Goal: Task Accomplishment & Management: Manage account settings

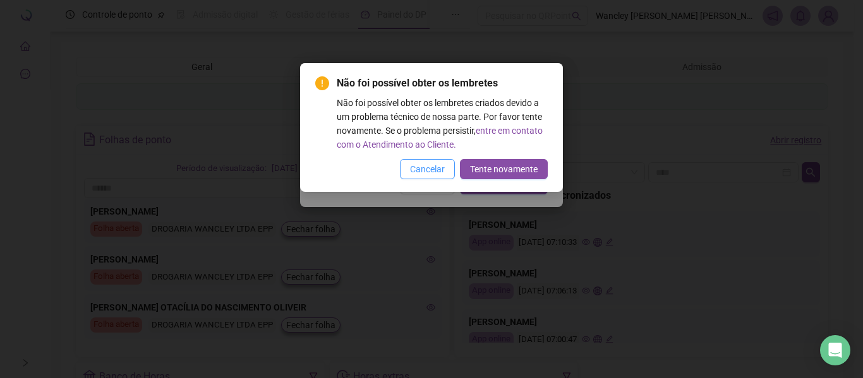
click at [431, 165] on span "Cancelar" at bounding box center [427, 169] width 35 height 14
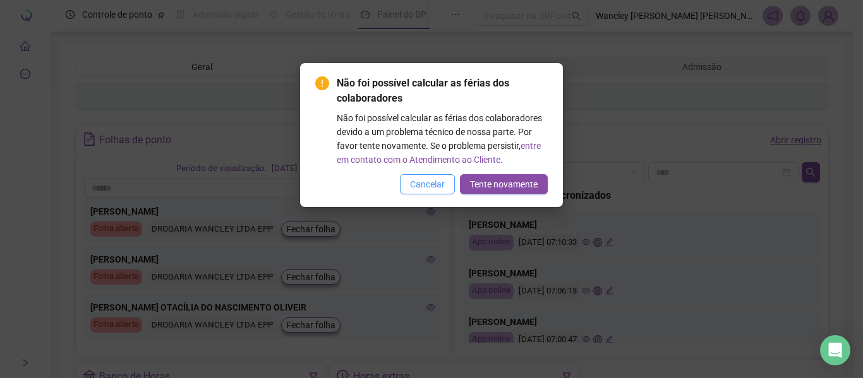
click at [440, 181] on span "Cancelar" at bounding box center [427, 184] width 35 height 14
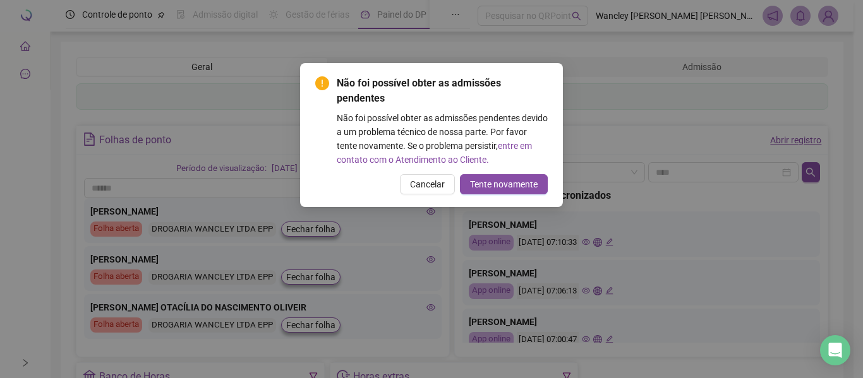
click at [440, 181] on span "Cancelar" at bounding box center [427, 184] width 35 height 14
click at [429, 182] on span "Cancelar" at bounding box center [427, 184] width 35 height 14
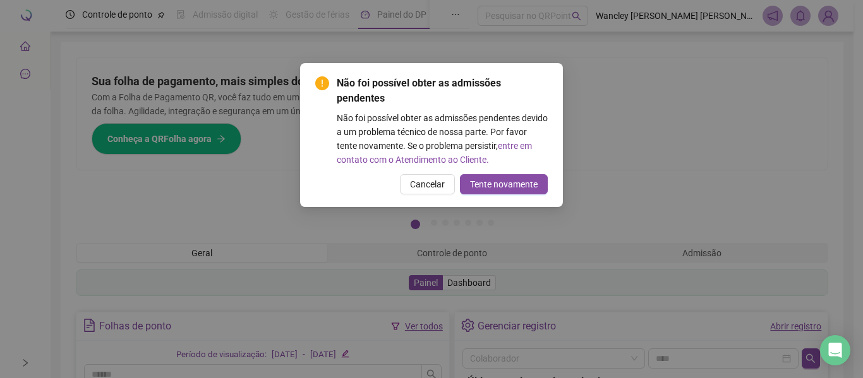
click at [429, 178] on span "Cancelar" at bounding box center [427, 184] width 35 height 14
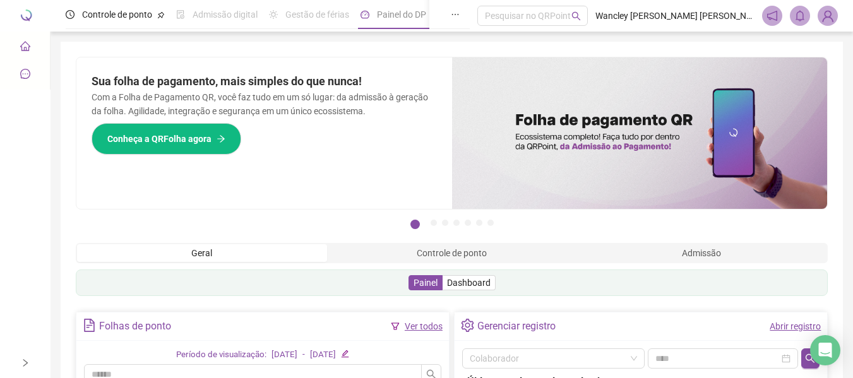
drag, startPoint x: 119, startPoint y: 23, endPoint x: 432, endPoint y: 193, distance: 355.8
click at [122, 23] on div "Controle de ponto" at bounding box center [115, 14] width 99 height 29
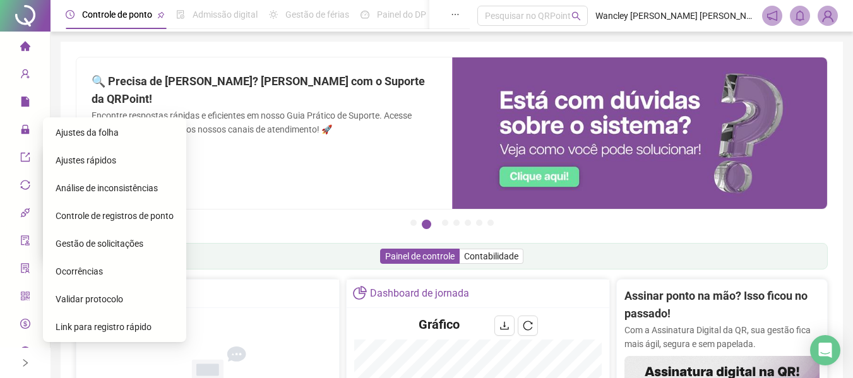
click at [95, 246] on span "Gestão de solicitações" at bounding box center [100, 244] width 88 height 10
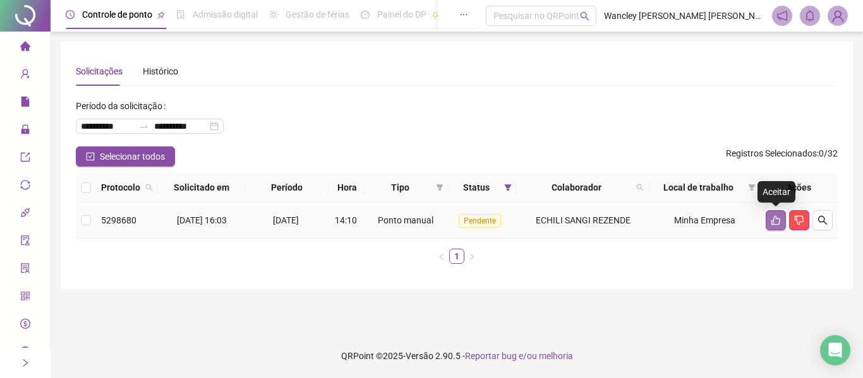
click at [782, 218] on button "button" at bounding box center [775, 220] width 20 height 20
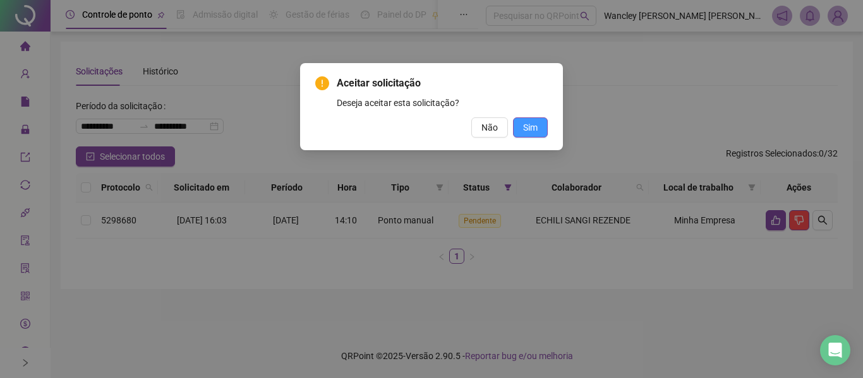
click at [520, 122] on button "Sim" at bounding box center [530, 127] width 35 height 20
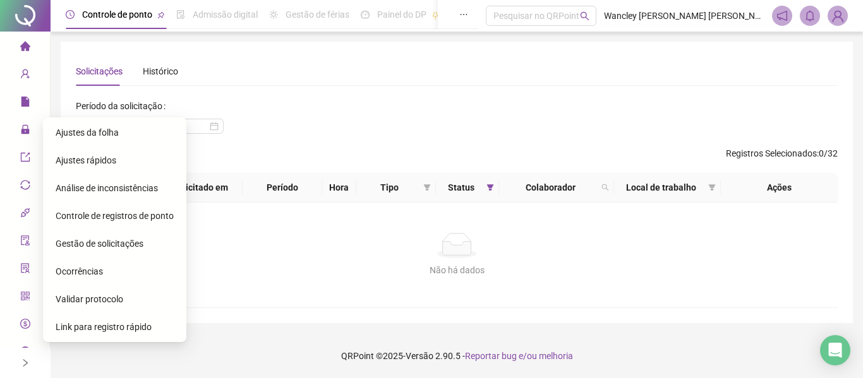
click at [122, 138] on div "Ajustes da folha" at bounding box center [115, 132] width 118 height 25
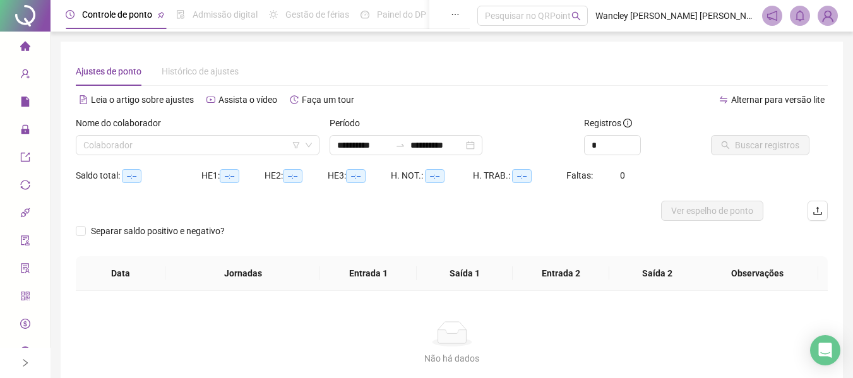
type input "**********"
click at [482, 144] on div "**********" at bounding box center [406, 145] width 153 height 20
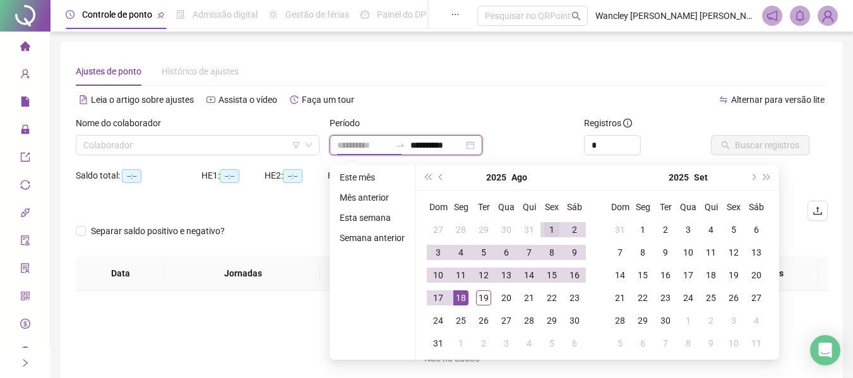
type input "**********"
click at [544, 227] on div "1" at bounding box center [551, 229] width 15 height 15
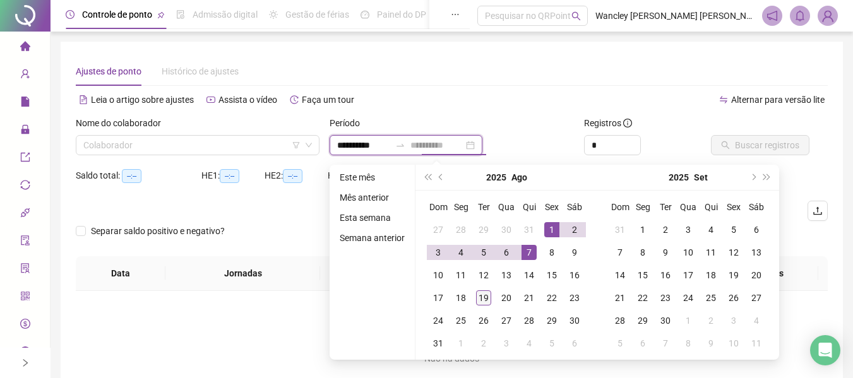
type input "**********"
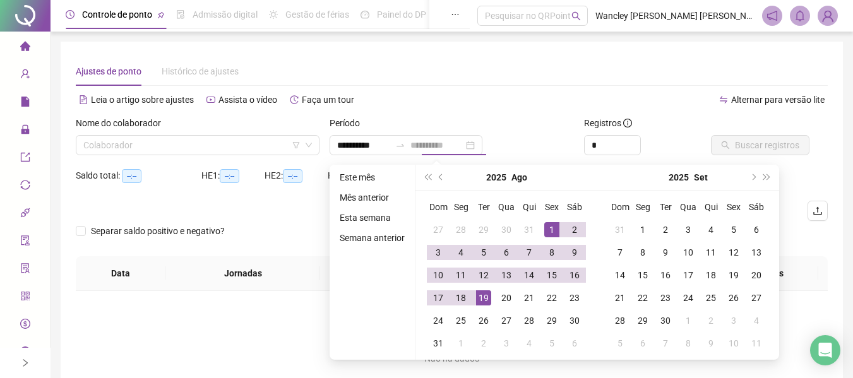
click at [481, 300] on div "19" at bounding box center [483, 297] width 15 height 15
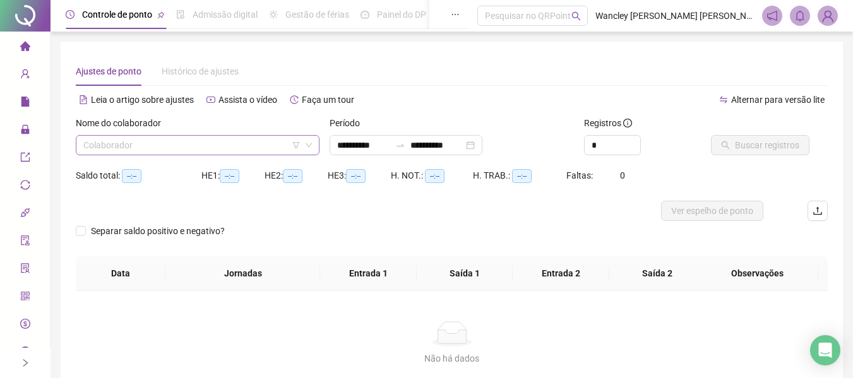
click at [183, 141] on input "search" at bounding box center [191, 145] width 217 height 19
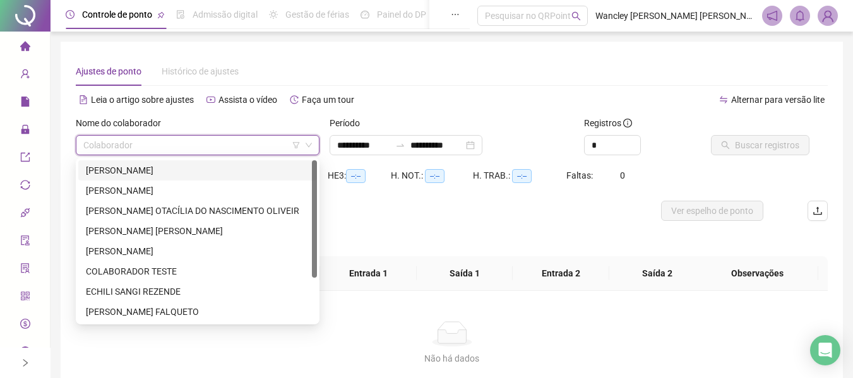
click at [158, 168] on div "[PERSON_NAME]" at bounding box center [198, 171] width 224 height 14
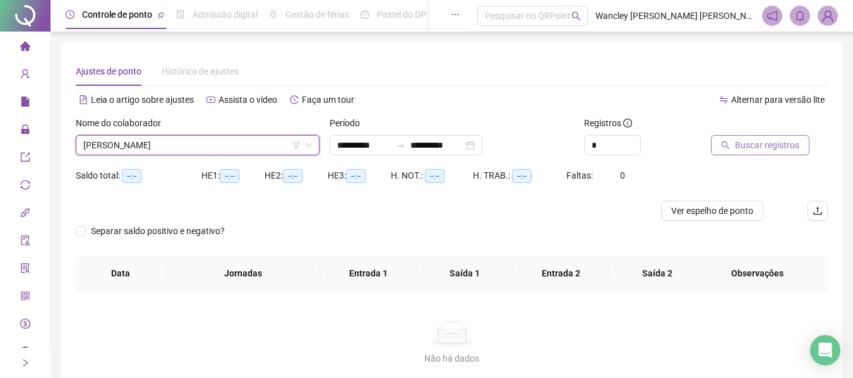
click at [752, 144] on span "Buscar registros" at bounding box center [767, 145] width 64 height 14
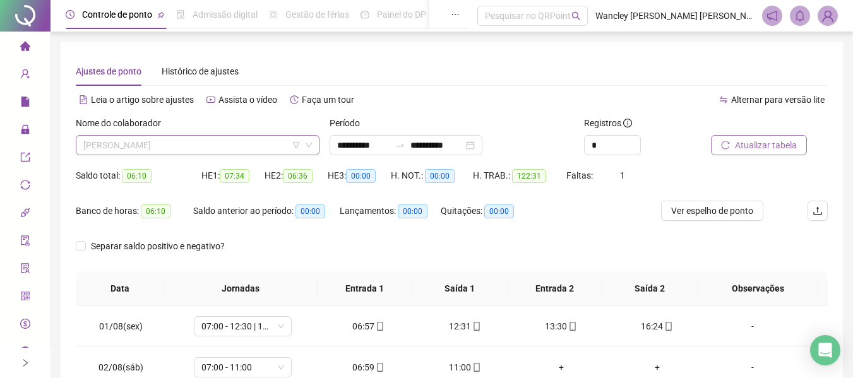
click at [179, 139] on span "[PERSON_NAME]" at bounding box center [197, 145] width 229 height 19
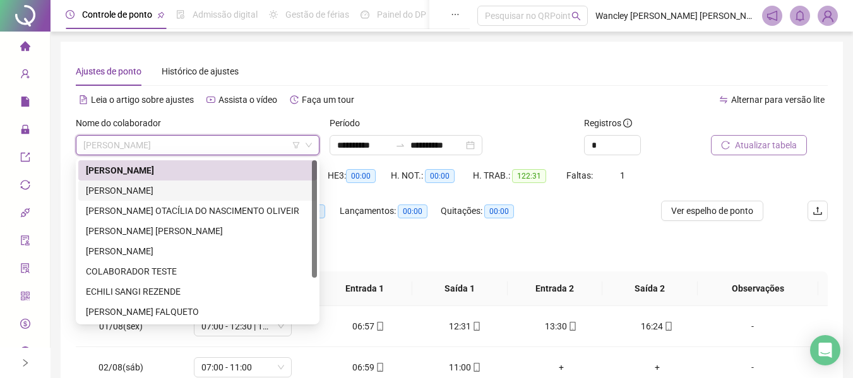
click at [177, 184] on div "[PERSON_NAME]" at bounding box center [198, 191] width 224 height 14
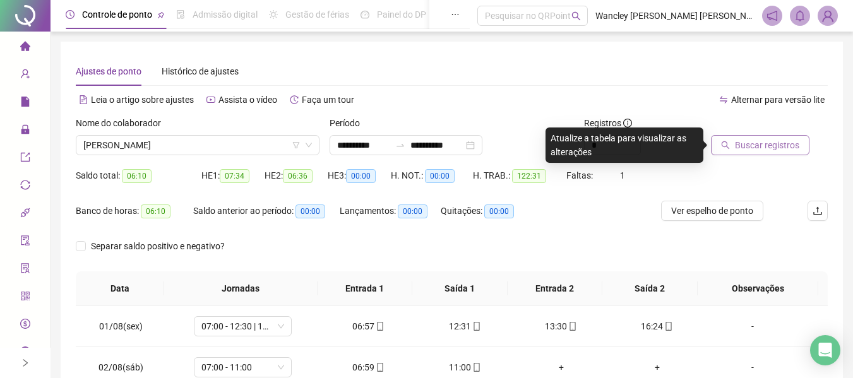
click at [756, 149] on span "Buscar registros" at bounding box center [767, 145] width 64 height 14
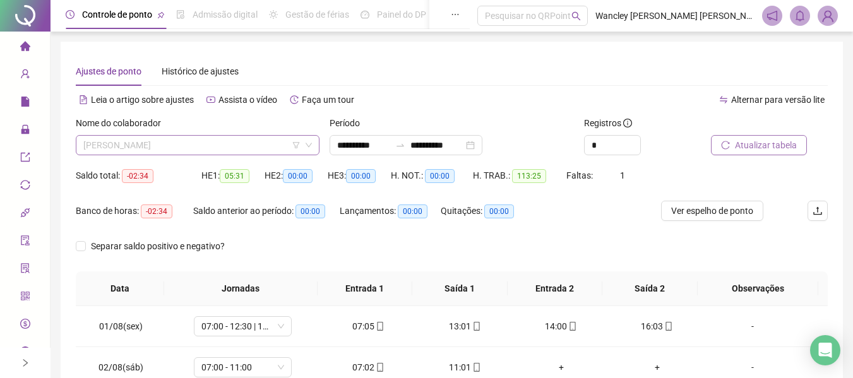
click at [140, 141] on span "[PERSON_NAME]" at bounding box center [197, 145] width 229 height 19
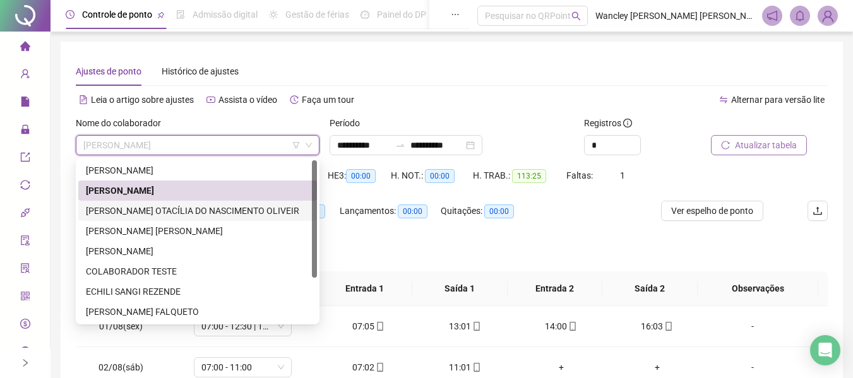
click at [265, 215] on div "[PERSON_NAME] OTACÍLIA DO NASCIMENTO OLIVEIR" at bounding box center [198, 211] width 224 height 14
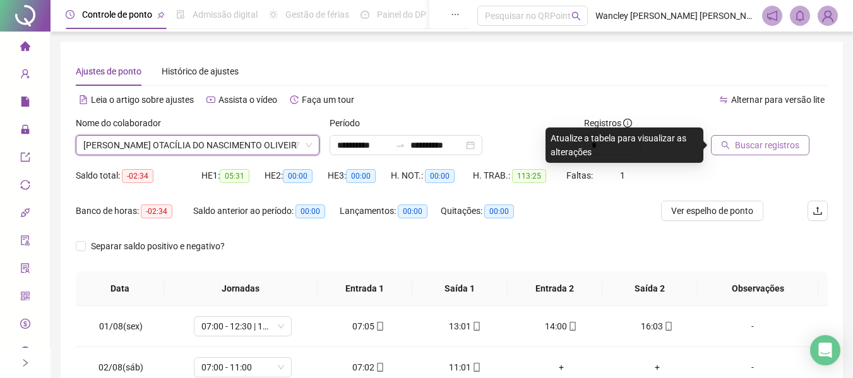
click at [747, 146] on span "Buscar registros" at bounding box center [767, 145] width 64 height 14
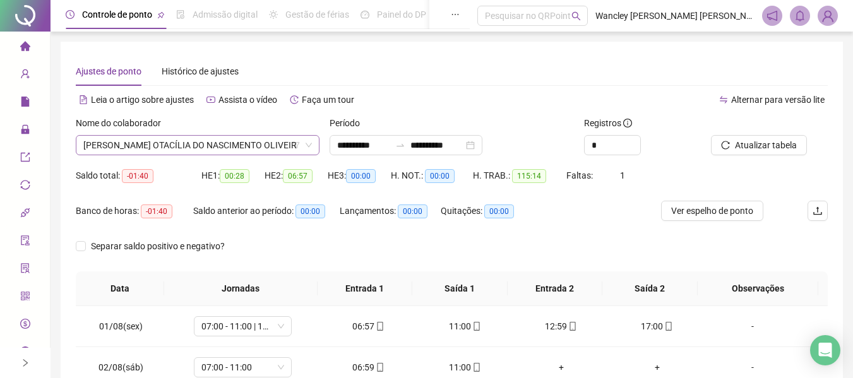
click at [165, 143] on span "[PERSON_NAME] OTACÍLIA DO NASCIMENTO OLIVEIR" at bounding box center [197, 145] width 229 height 19
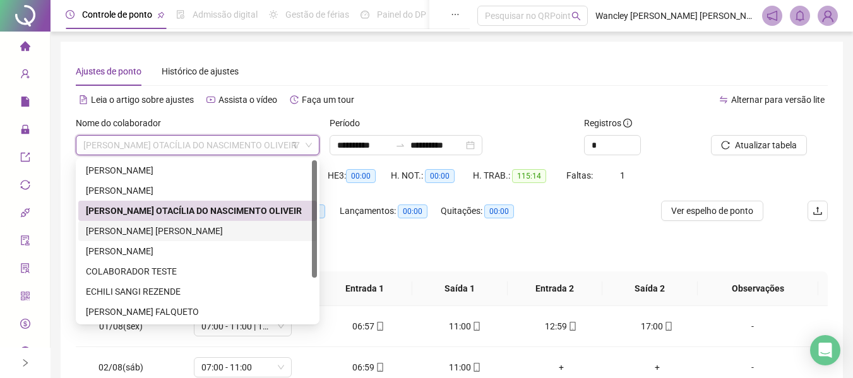
click at [156, 228] on div "[PERSON_NAME] [PERSON_NAME]" at bounding box center [198, 231] width 224 height 14
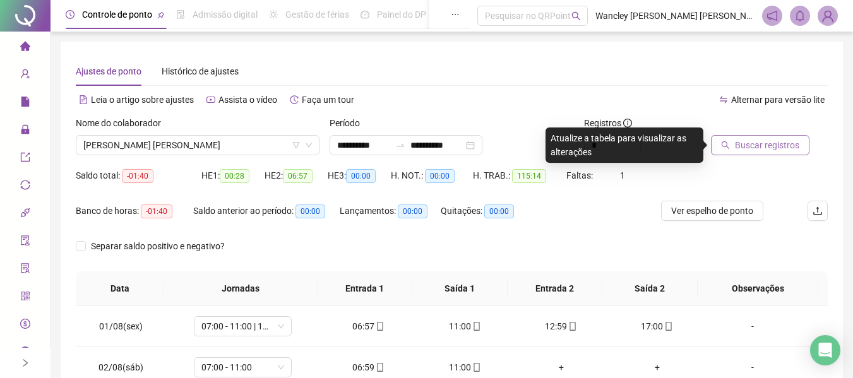
click at [759, 141] on span "Buscar registros" at bounding box center [767, 145] width 64 height 14
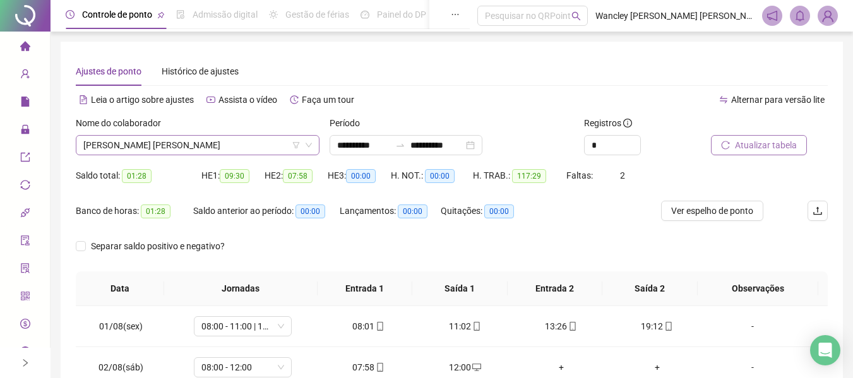
click at [272, 145] on span "[PERSON_NAME] [PERSON_NAME]" at bounding box center [197, 145] width 229 height 19
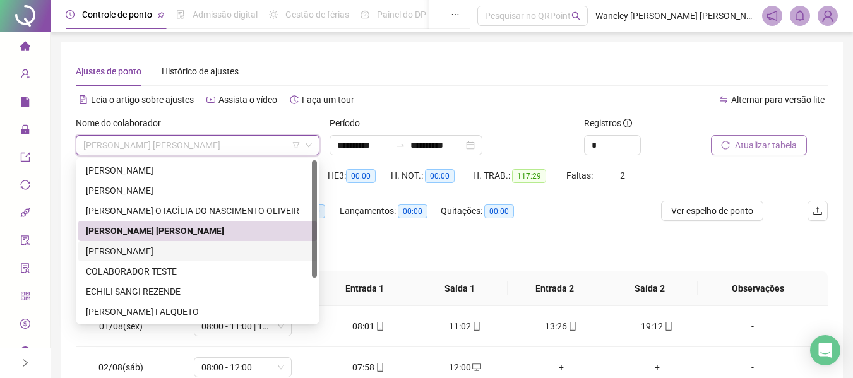
click at [144, 253] on div "[PERSON_NAME]" at bounding box center [198, 251] width 224 height 14
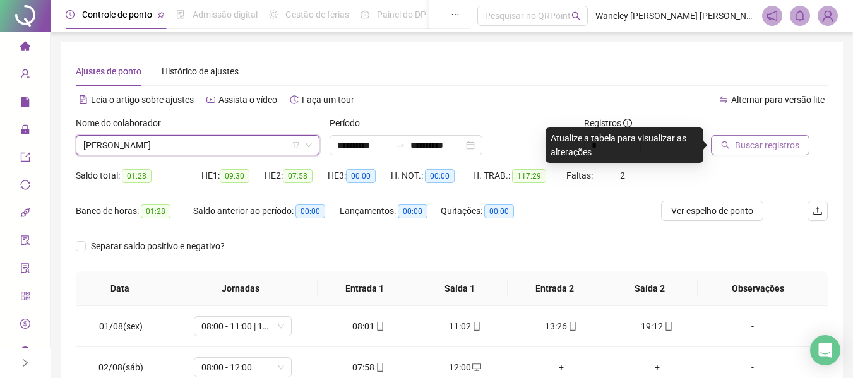
click at [772, 143] on span "Buscar registros" at bounding box center [767, 145] width 64 height 14
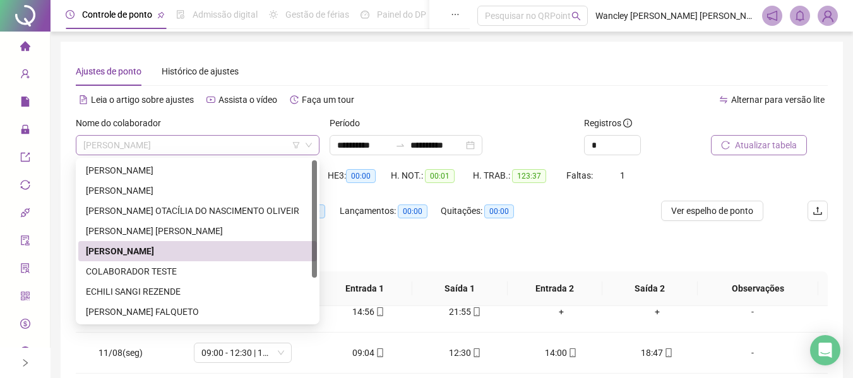
click at [141, 149] on span "[PERSON_NAME]" at bounding box center [197, 145] width 229 height 19
click at [135, 289] on div "ECHILI SANGI REZENDE" at bounding box center [198, 292] width 224 height 14
click at [135, 289] on th "Data" at bounding box center [120, 289] width 88 height 35
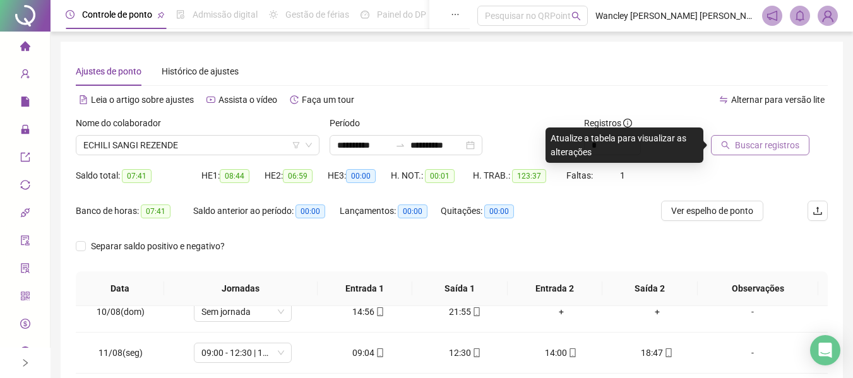
drag, startPoint x: 757, startPoint y: 133, endPoint x: 762, endPoint y: 143, distance: 12.1
click at [759, 135] on div at bounding box center [753, 125] width 85 height 19
click at [762, 145] on span "Buscar registros" at bounding box center [767, 145] width 64 height 14
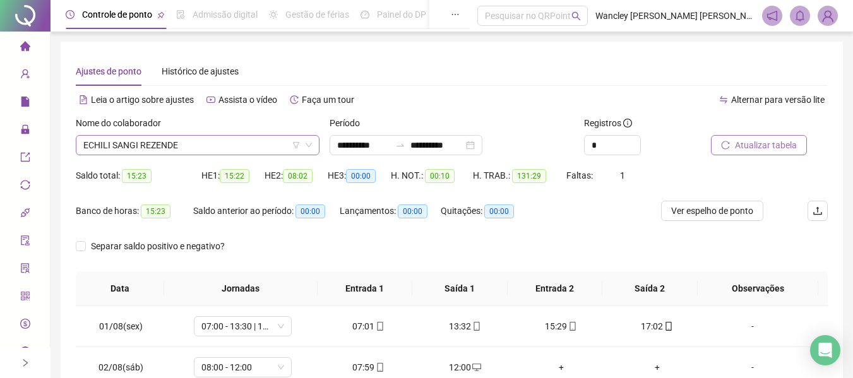
click at [167, 147] on span "ECHILI SANGI REZENDE" at bounding box center [197, 145] width 229 height 19
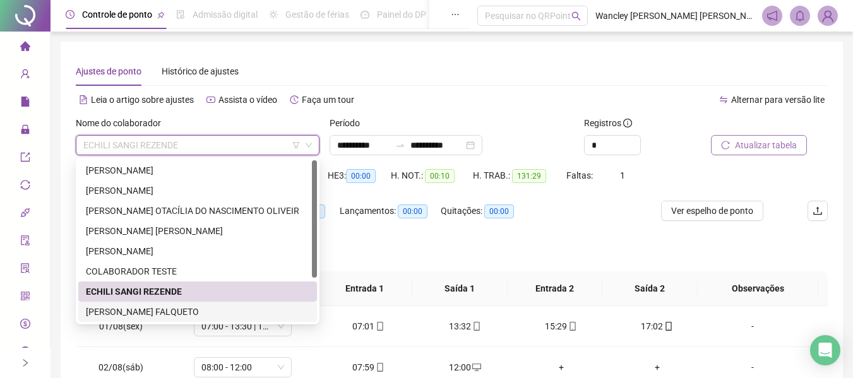
click at [145, 307] on div "[PERSON_NAME] FALQUETO" at bounding box center [198, 312] width 224 height 14
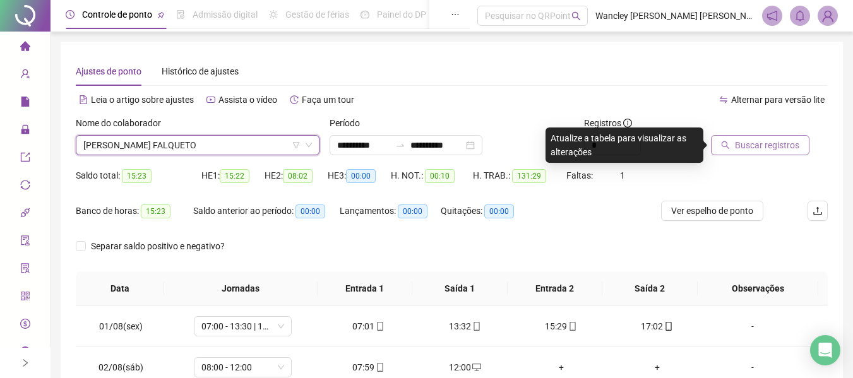
click at [742, 148] on span "Buscar registros" at bounding box center [767, 145] width 64 height 14
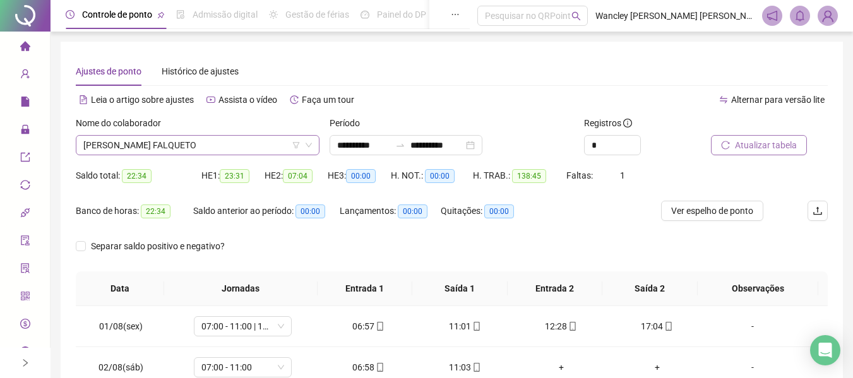
click at [150, 142] on span "[PERSON_NAME] FALQUETO" at bounding box center [197, 145] width 229 height 19
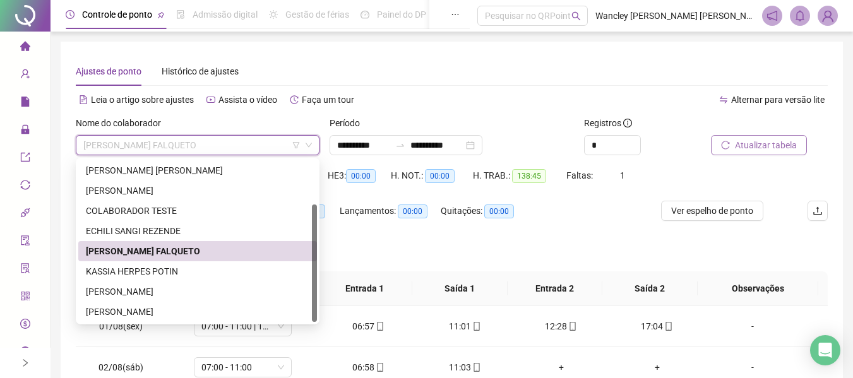
scroll to position [63, 0]
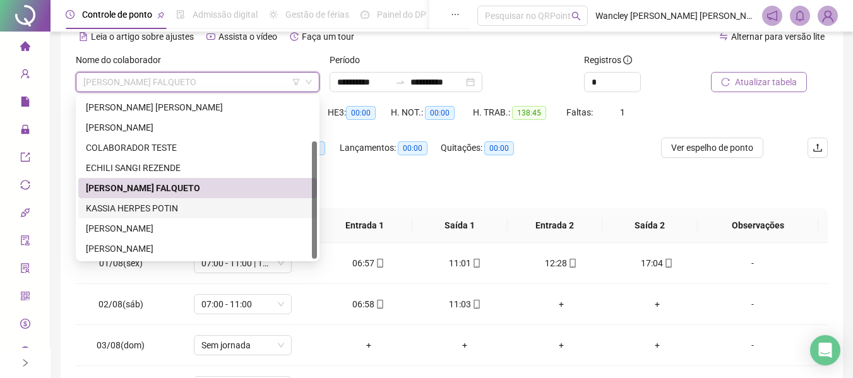
click at [149, 211] on div "KASSIA HERPES POTIN" at bounding box center [198, 208] width 224 height 14
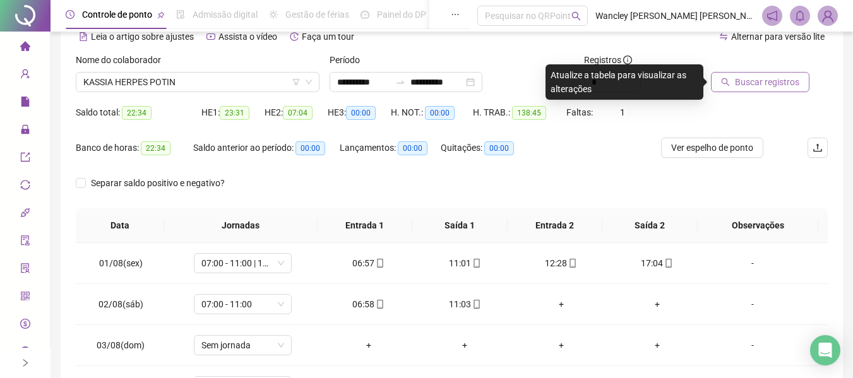
click at [781, 84] on span "Buscar registros" at bounding box center [767, 82] width 64 height 14
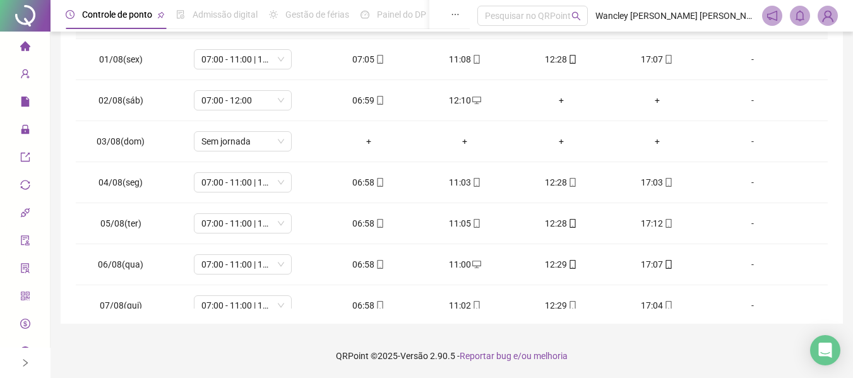
scroll to position [0, 0]
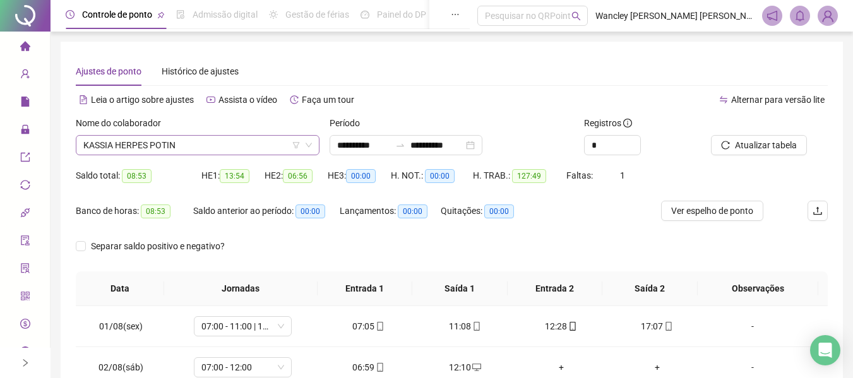
click at [226, 148] on span "KASSIA HERPES POTIN" at bounding box center [197, 145] width 229 height 19
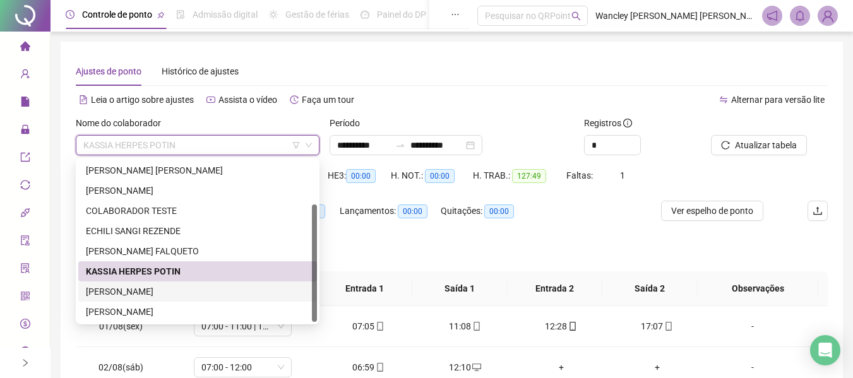
click at [140, 290] on div "[PERSON_NAME]" at bounding box center [198, 292] width 224 height 14
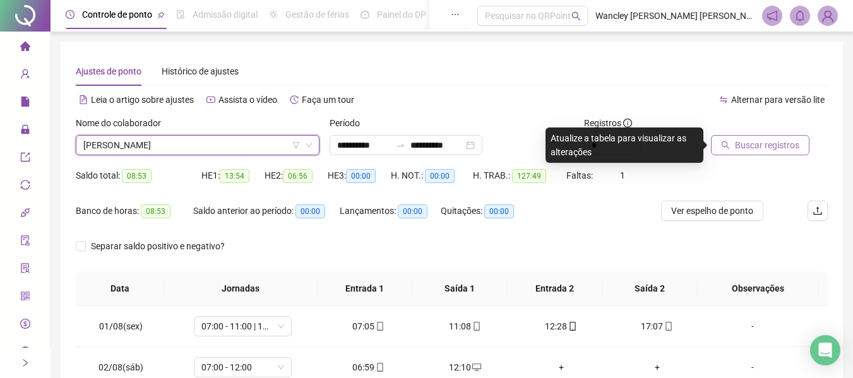
click at [751, 147] on span "Buscar registros" at bounding box center [767, 145] width 64 height 14
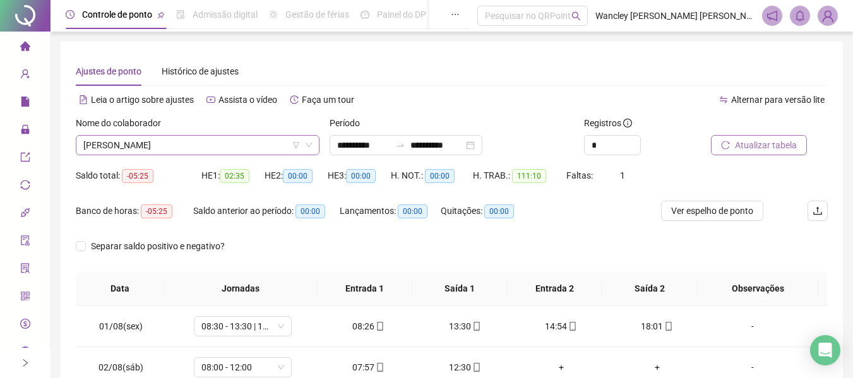
click at [191, 147] on span "[PERSON_NAME]" at bounding box center [197, 145] width 229 height 19
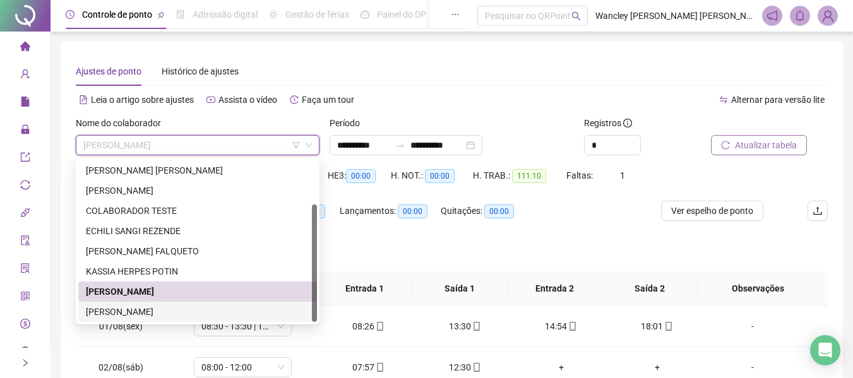
click at [164, 314] on div "[PERSON_NAME]" at bounding box center [198, 312] width 224 height 14
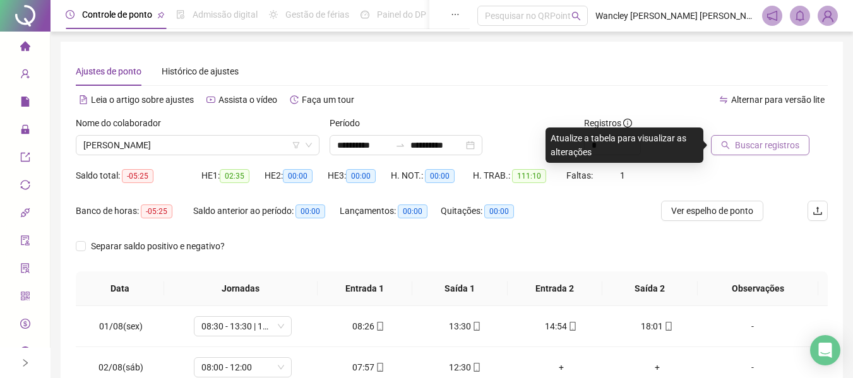
click at [778, 145] on span "Buscar registros" at bounding box center [767, 145] width 64 height 14
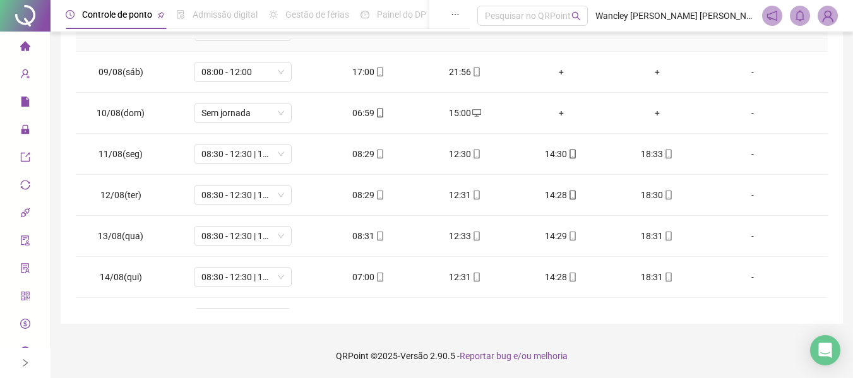
scroll to position [510, 0]
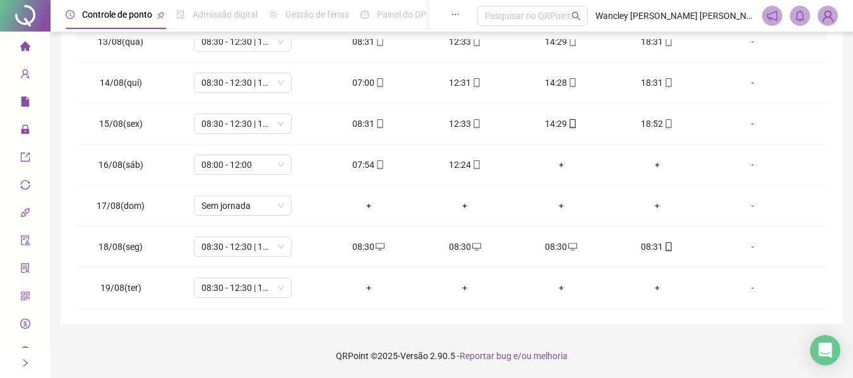
click at [20, 239] on icon "audit" at bounding box center [25, 241] width 10 height 10
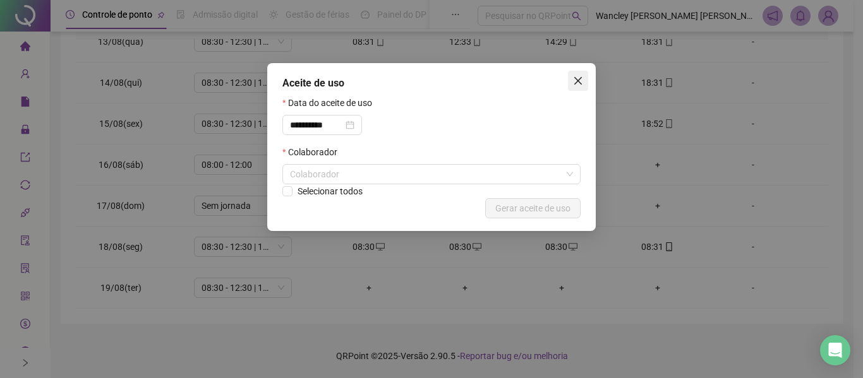
click at [584, 77] on span "Close" at bounding box center [578, 81] width 20 height 10
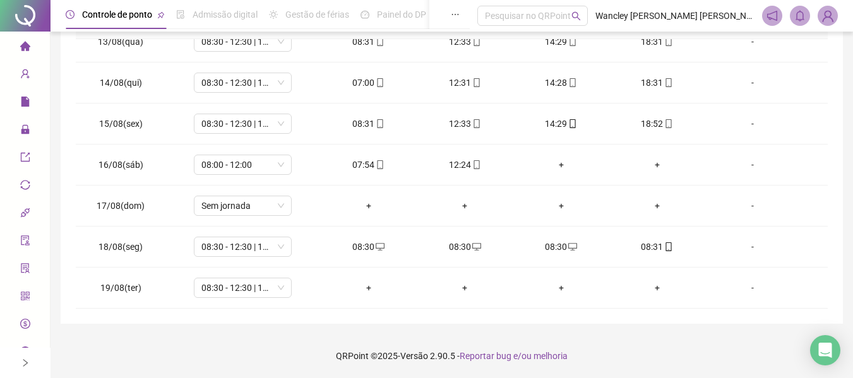
click at [29, 361] on icon "right" at bounding box center [25, 363] width 9 height 9
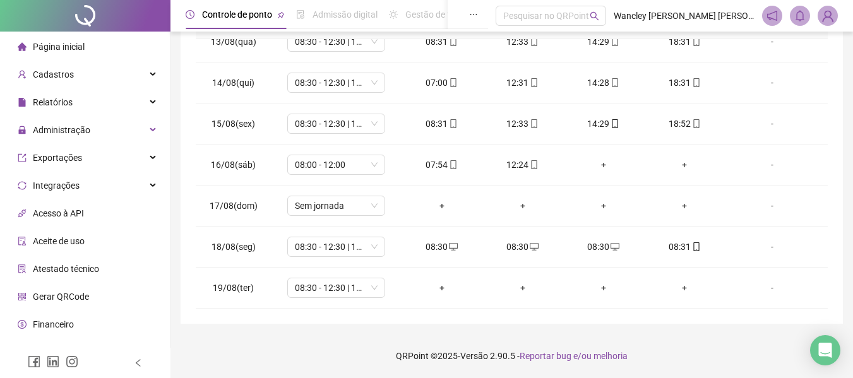
scroll to position [17, 0]
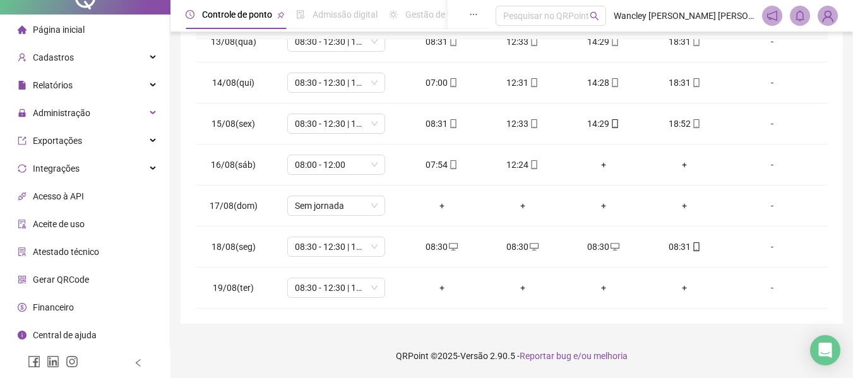
click at [95, 255] on span "Atestado técnico" at bounding box center [66, 252] width 66 height 10
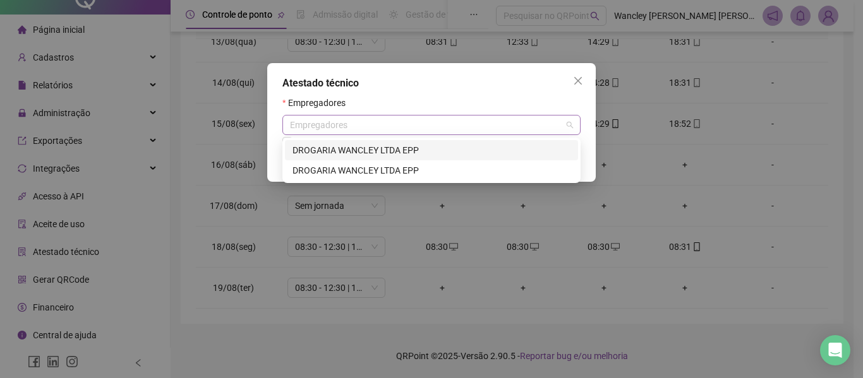
click at [354, 128] on div "Empregadores" at bounding box center [431, 125] width 298 height 20
click at [387, 149] on div "DROGARIA WANCLEY LTDA EPP" at bounding box center [431, 150] width 278 height 14
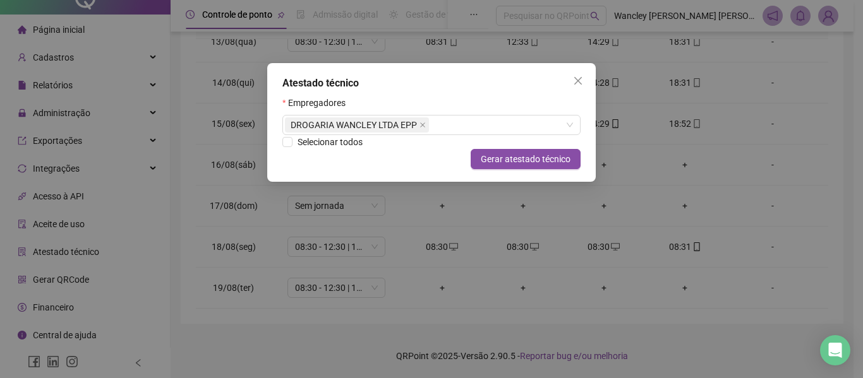
click at [510, 85] on div "Atestado técnico" at bounding box center [431, 83] width 298 height 15
click at [527, 160] on span "Gerar atestado técnico" at bounding box center [526, 159] width 90 height 14
click at [575, 74] on button "Close" at bounding box center [578, 81] width 20 height 20
click at [575, 74] on td "14:28" at bounding box center [603, 83] width 81 height 41
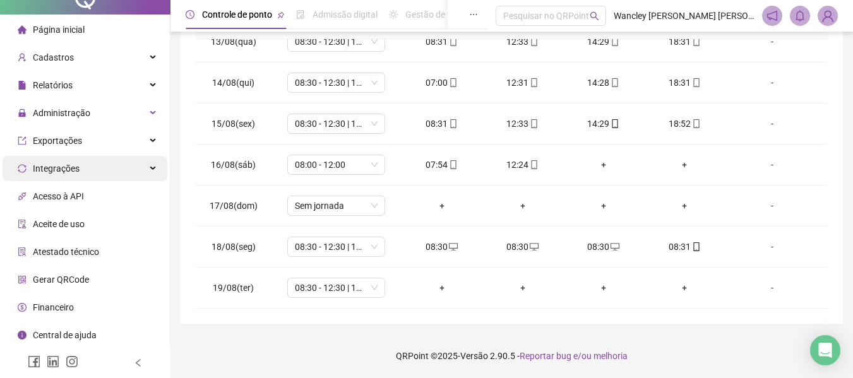
click at [99, 169] on div "Integrações" at bounding box center [85, 168] width 165 height 25
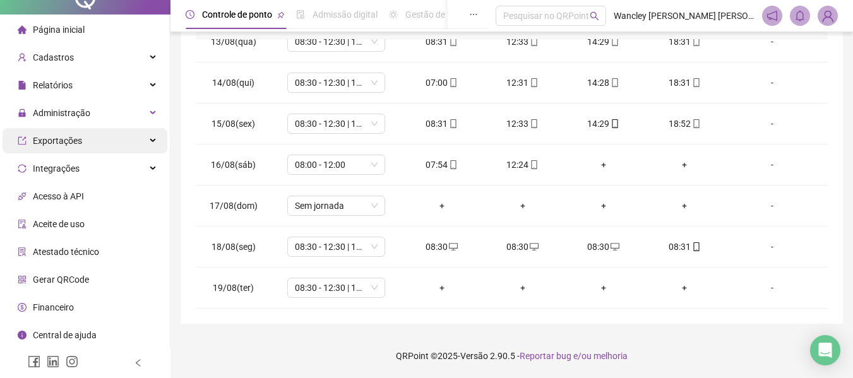
click at [115, 147] on div "Exportações" at bounding box center [85, 140] width 165 height 25
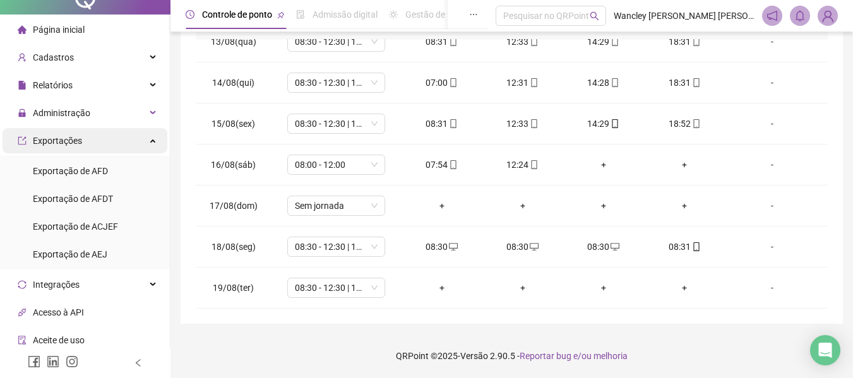
click at [117, 145] on div "Exportações" at bounding box center [85, 140] width 165 height 25
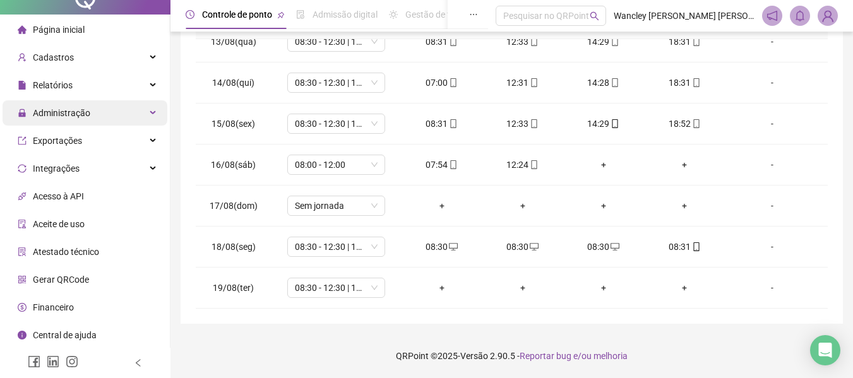
click at [137, 112] on div "Administração" at bounding box center [85, 112] width 165 height 25
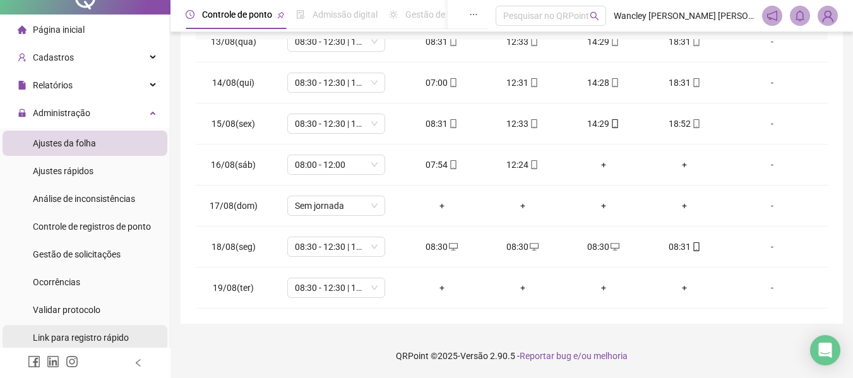
scroll to position [80, 0]
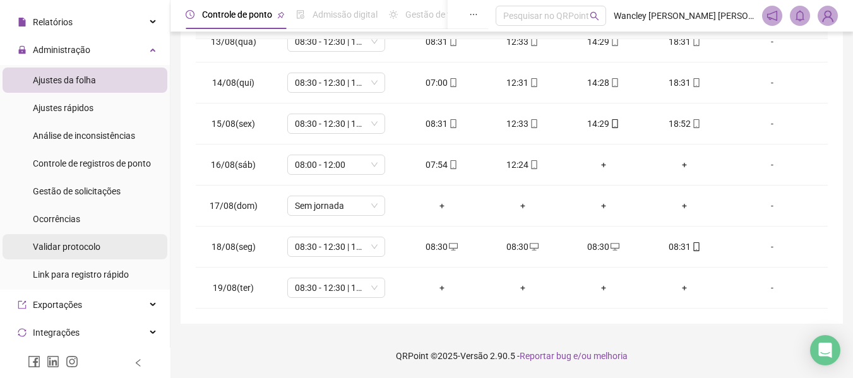
click at [129, 254] on li "Validar protocolo" at bounding box center [85, 246] width 165 height 25
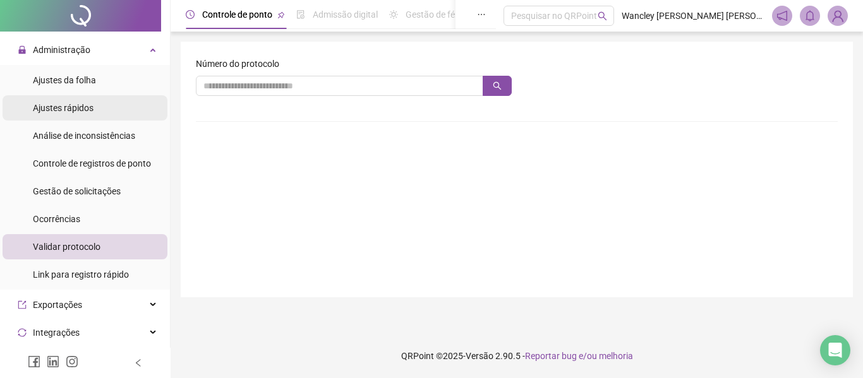
click at [90, 104] on span "Ajustes rápidos" at bounding box center [63, 108] width 61 height 10
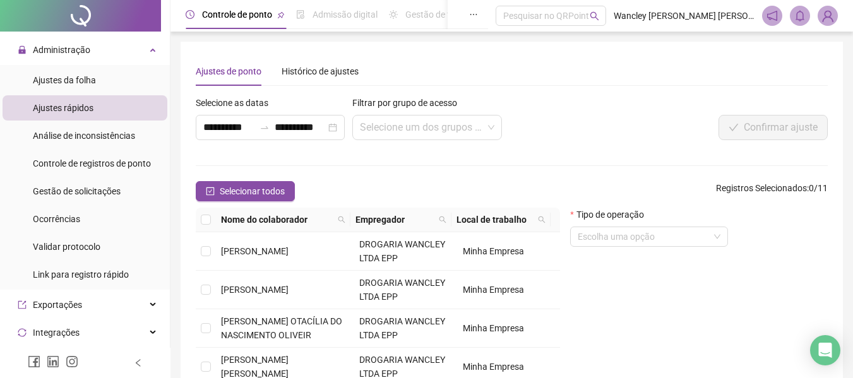
scroll to position [17, 0]
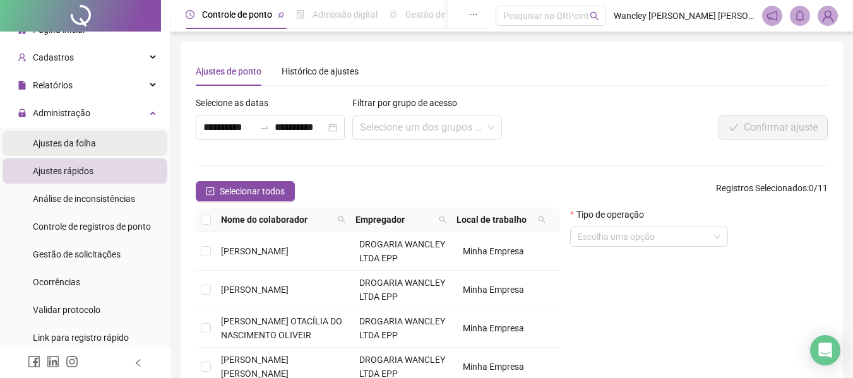
click at [76, 141] on span "Ajustes da folha" at bounding box center [64, 143] width 63 height 10
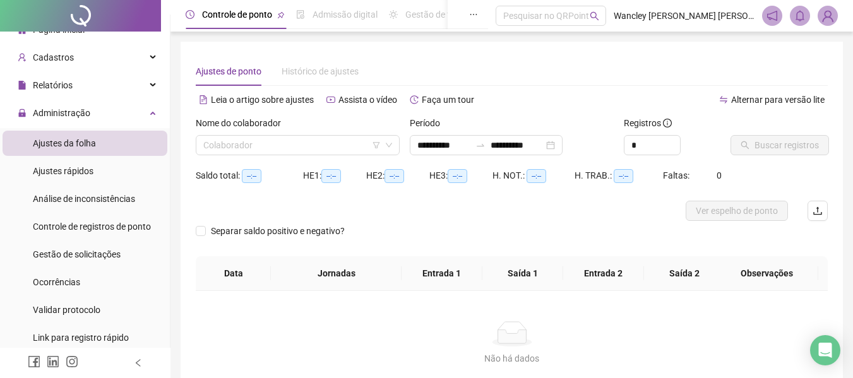
type input "**********"
click at [289, 135] on div "Colaborador" at bounding box center [298, 145] width 204 height 20
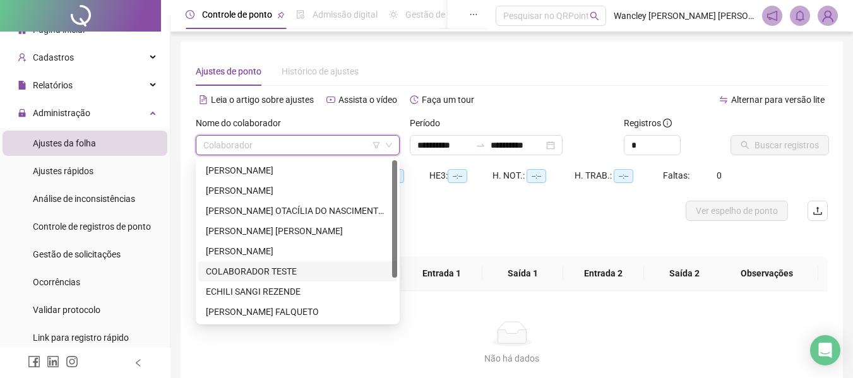
click at [270, 273] on div "COLABORADOR TESTE" at bounding box center [298, 272] width 184 height 14
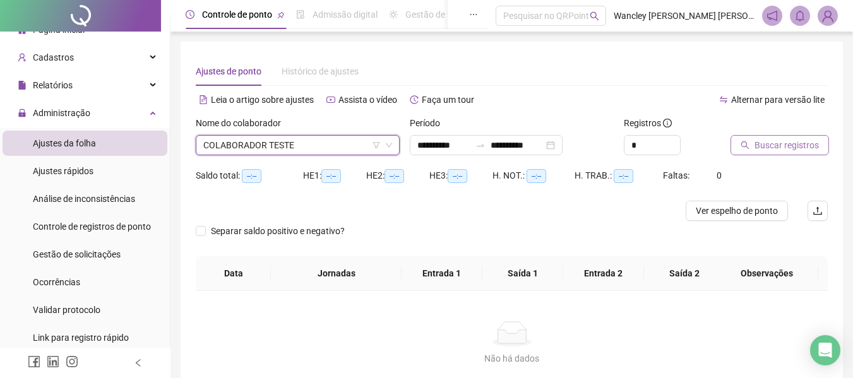
click at [778, 153] on button "Buscar registros" at bounding box center [780, 145] width 99 height 20
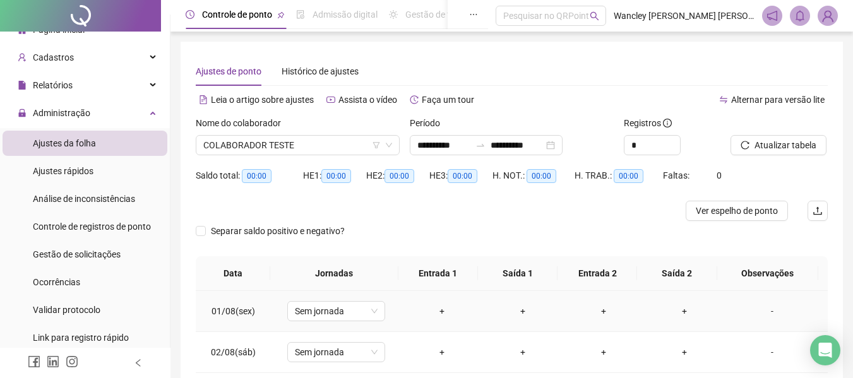
click at [440, 314] on div "+" at bounding box center [442, 311] width 61 height 14
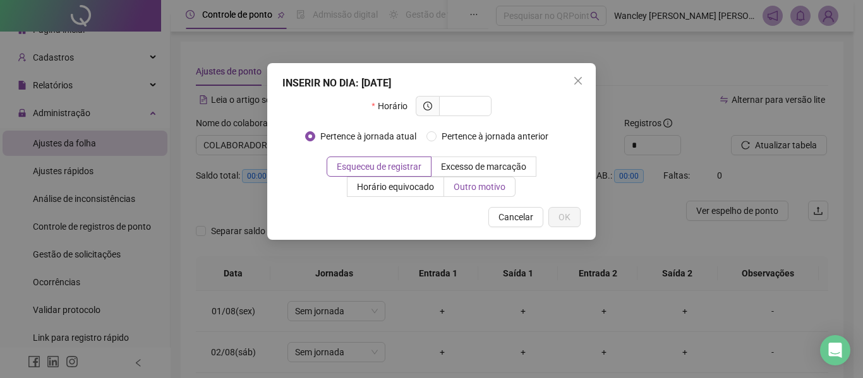
click at [453, 188] on span "Outro motivo" at bounding box center [479, 187] width 52 height 10
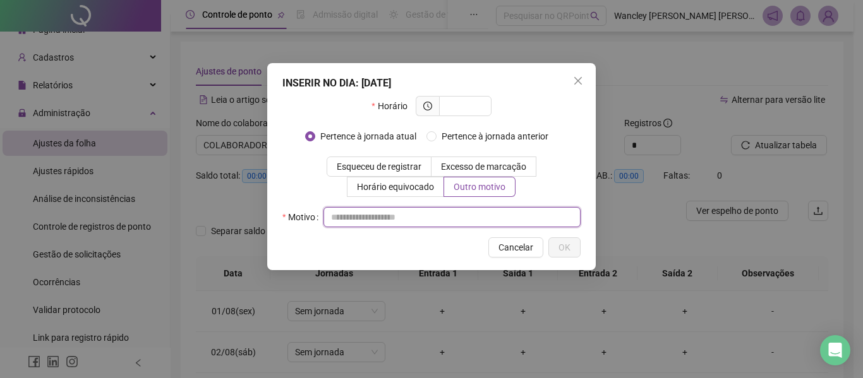
click at [449, 223] on input "text" at bounding box center [451, 217] width 257 height 20
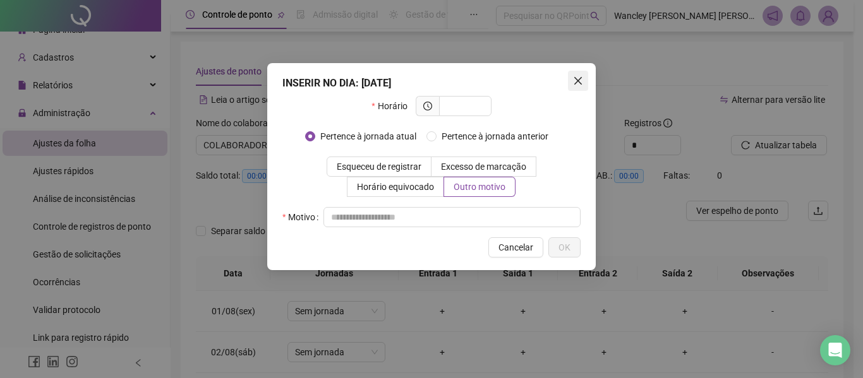
click at [578, 80] on icon "close" at bounding box center [578, 81] width 10 height 10
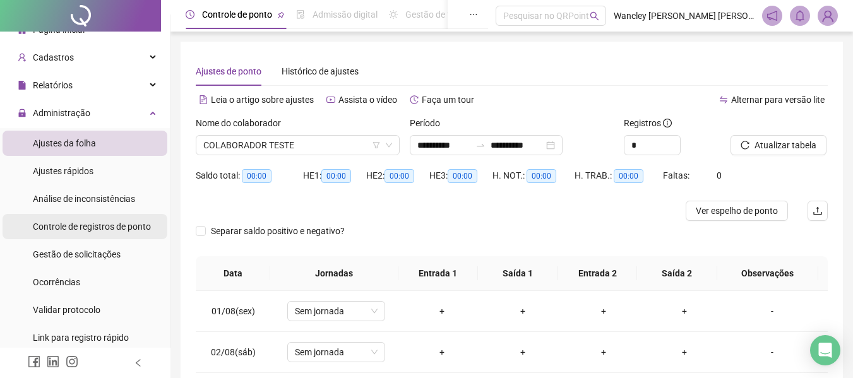
click at [112, 230] on span "Controle de registros de ponto" at bounding box center [92, 227] width 118 height 10
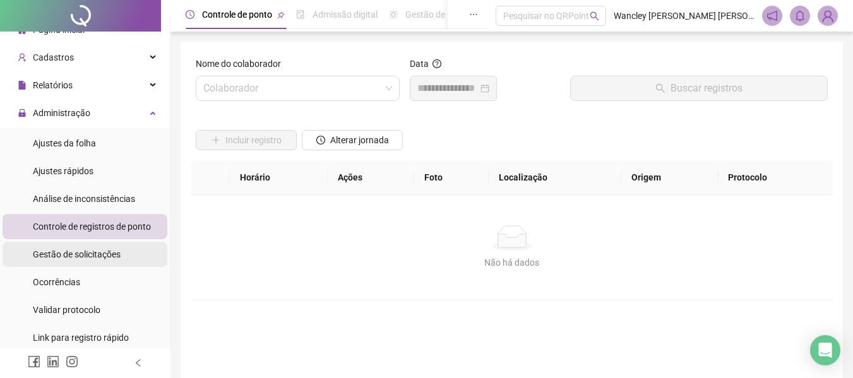
click at [97, 254] on span "Gestão de solicitações" at bounding box center [77, 254] width 88 height 10
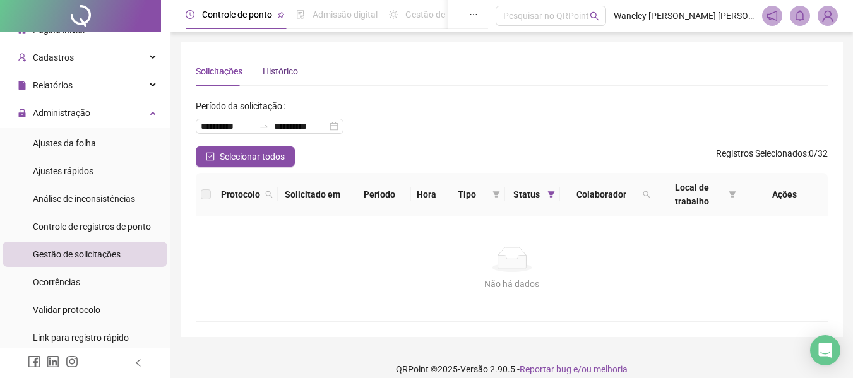
click at [277, 65] on div "Histórico" at bounding box center [280, 71] width 35 height 14
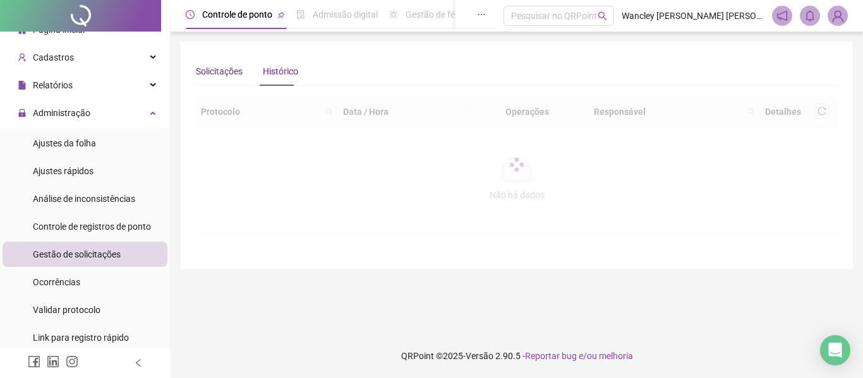
click at [213, 69] on div "Solicitações" at bounding box center [219, 71] width 47 height 14
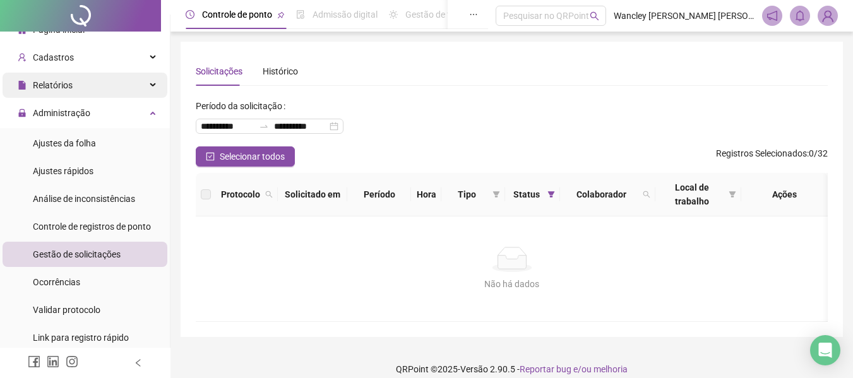
click at [92, 85] on div "Relatórios" at bounding box center [85, 85] width 165 height 25
click at [142, 86] on div "Relatórios" at bounding box center [85, 85] width 165 height 25
click at [151, 85] on icon at bounding box center [154, 85] width 6 height 0
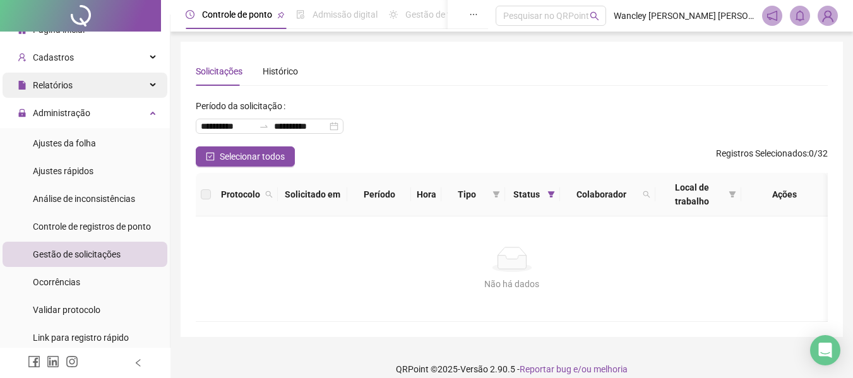
click at [151, 85] on icon at bounding box center [154, 85] width 6 height 0
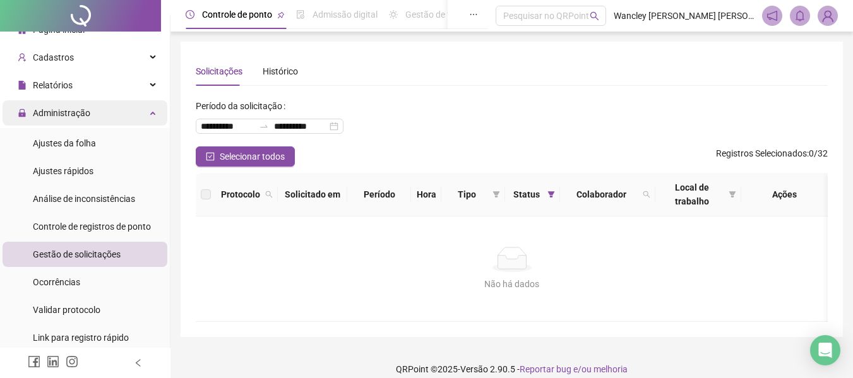
click at [146, 114] on div "Administração" at bounding box center [85, 112] width 165 height 25
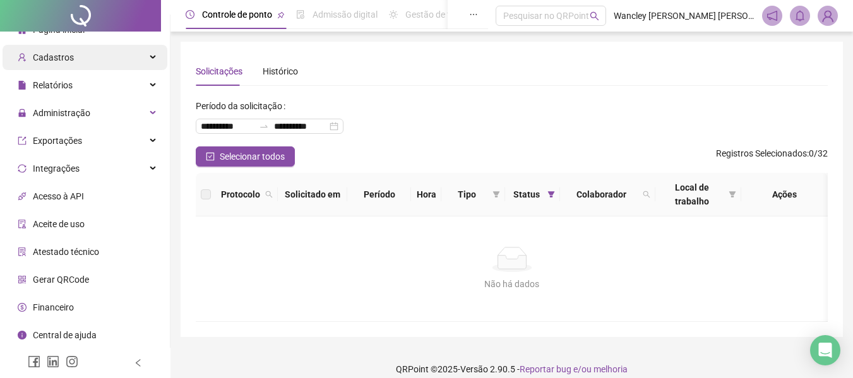
click at [151, 57] on icon at bounding box center [154, 57] width 6 height 0
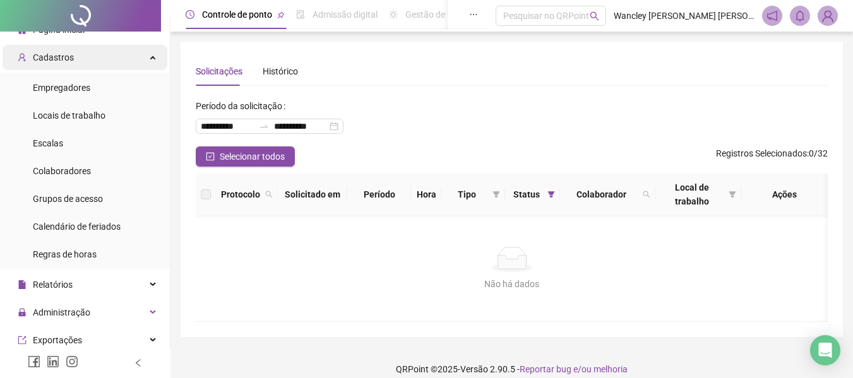
click at [147, 57] on div "Cadastros" at bounding box center [85, 57] width 165 height 25
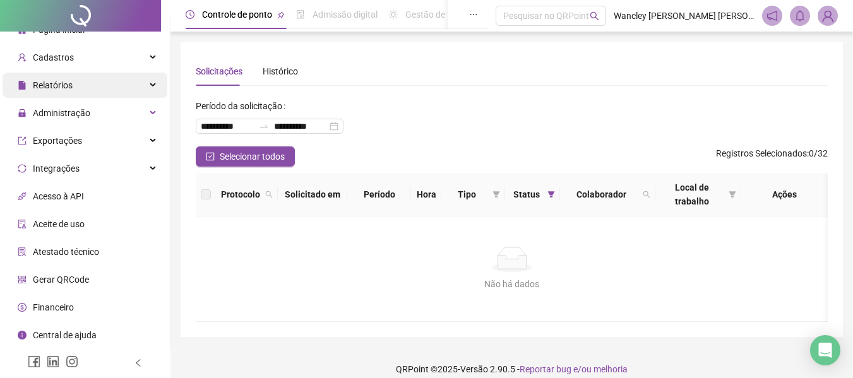
click at [145, 79] on div "Relatórios" at bounding box center [85, 85] width 165 height 25
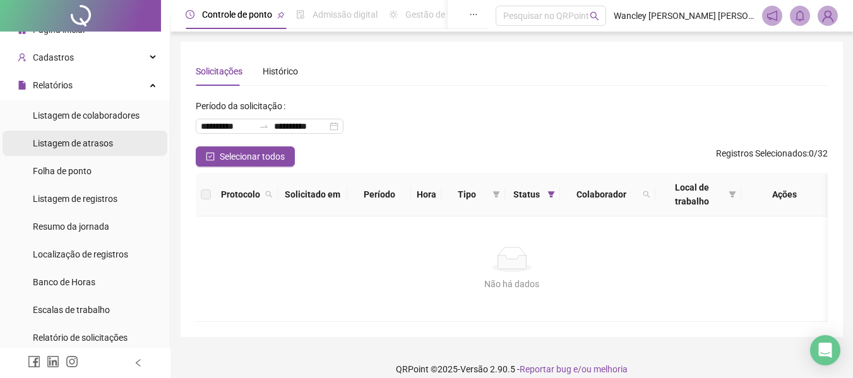
scroll to position [80, 0]
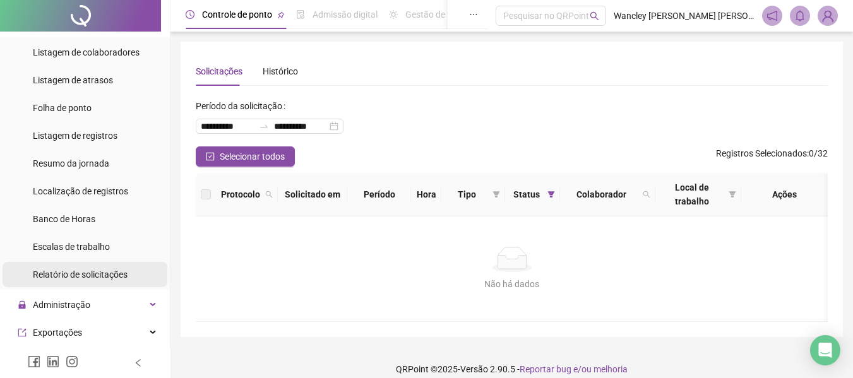
click at [124, 278] on span "Relatório de solicitações" at bounding box center [80, 275] width 95 height 10
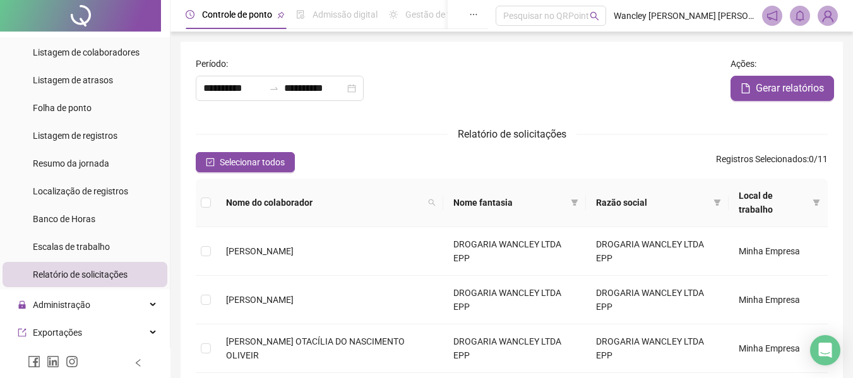
type input "**********"
click at [124, 278] on span "Relatório de solicitações" at bounding box center [80, 275] width 95 height 10
click at [207, 17] on span "Controle de ponto" at bounding box center [237, 14] width 70 height 10
click at [208, 17] on span "Controle de ponto" at bounding box center [237, 14] width 70 height 10
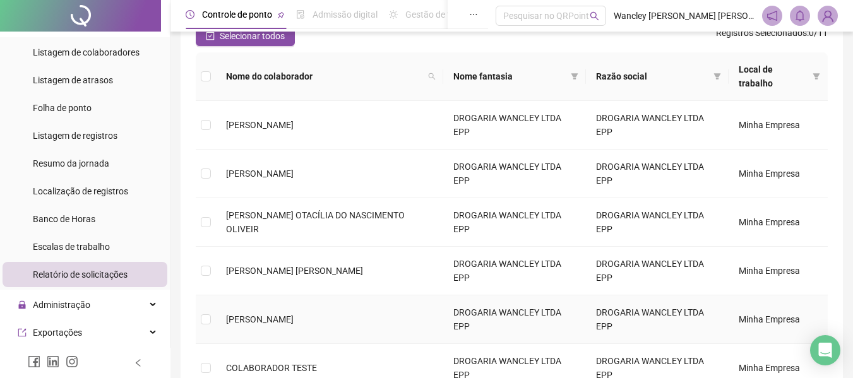
scroll to position [189, 0]
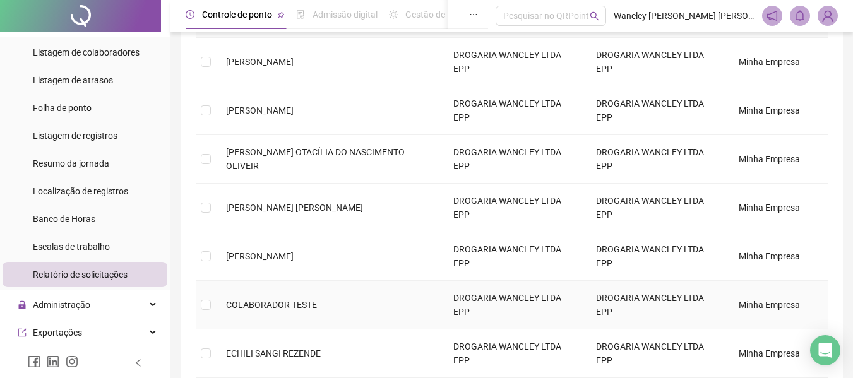
click at [287, 300] on span "COLABORADOR TESTE" at bounding box center [271, 305] width 91 height 10
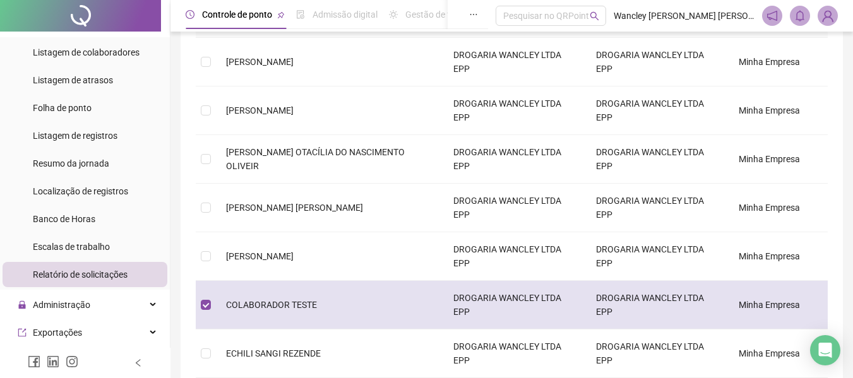
click at [311, 300] on span "COLABORADOR TESTE" at bounding box center [271, 305] width 91 height 10
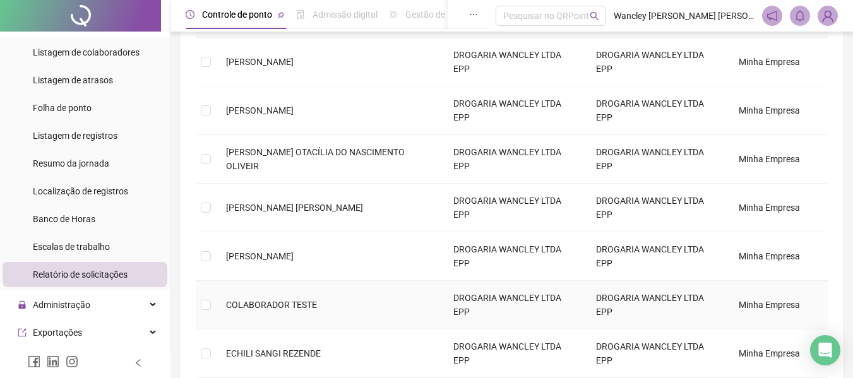
click at [311, 300] on span "COLABORADOR TESTE" at bounding box center [271, 305] width 91 height 10
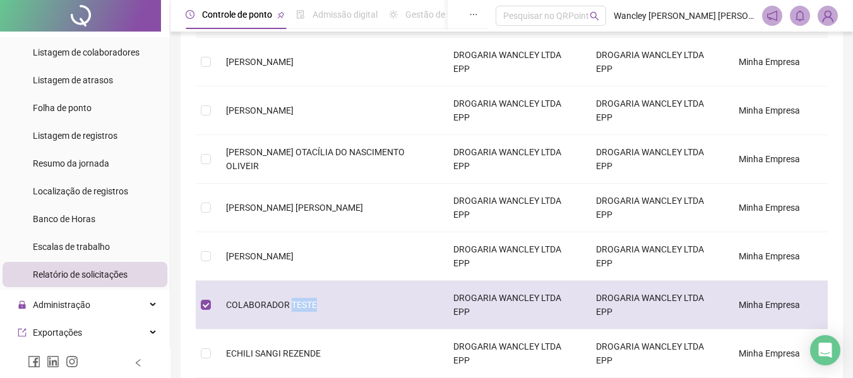
click at [311, 300] on span "COLABORADOR TESTE" at bounding box center [271, 305] width 91 height 10
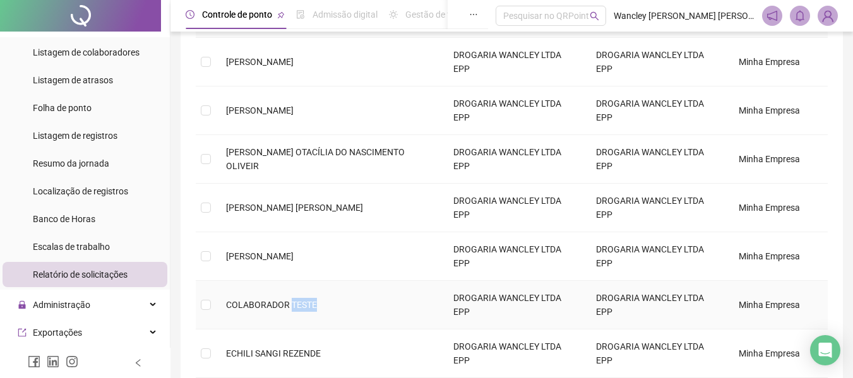
click at [311, 300] on span "COLABORADOR TESTE" at bounding box center [271, 305] width 91 height 10
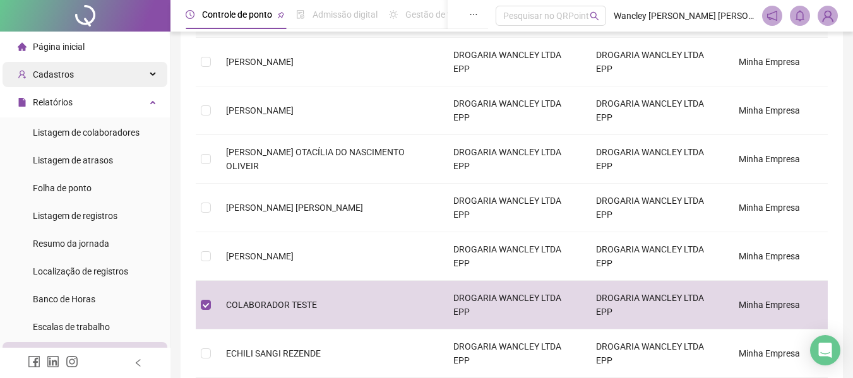
scroll to position [63, 0]
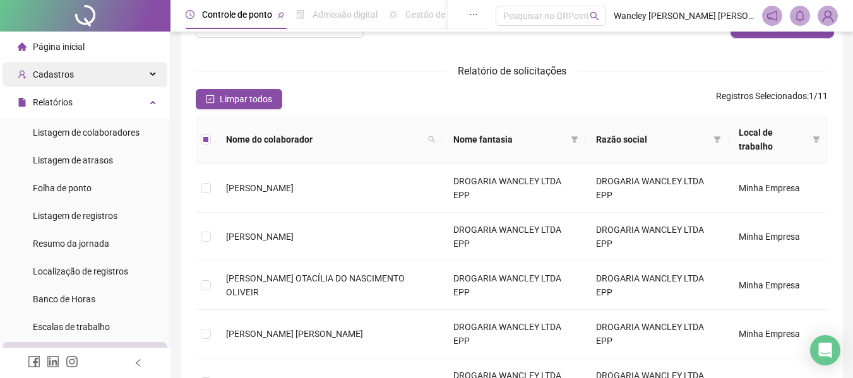
click at [76, 75] on div "Cadastros" at bounding box center [85, 74] width 165 height 25
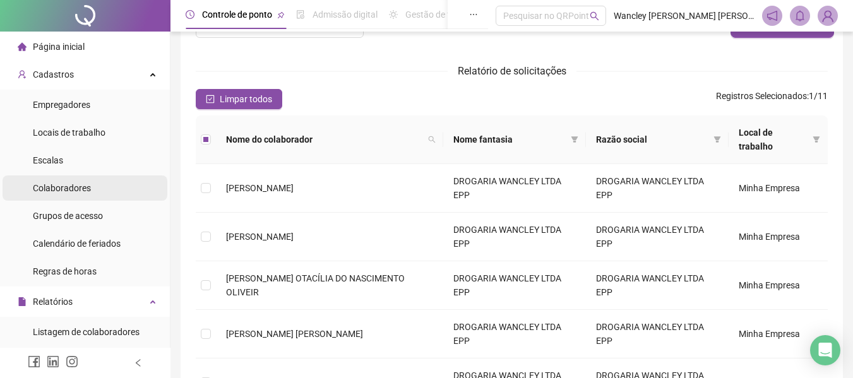
click at [81, 191] on span "Colaboradores" at bounding box center [62, 188] width 58 height 10
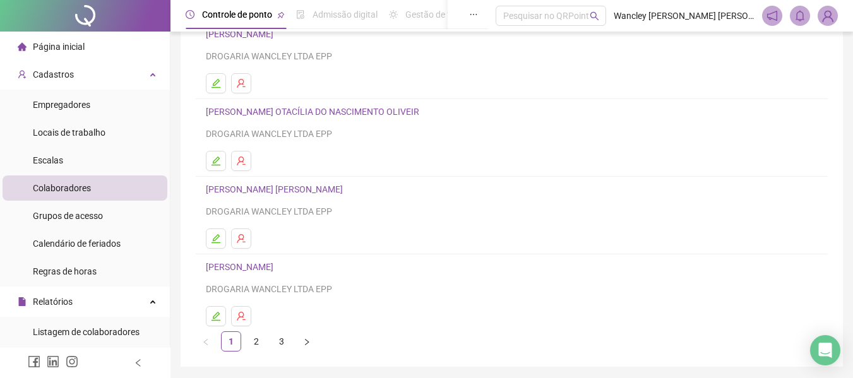
scroll to position [232, 0]
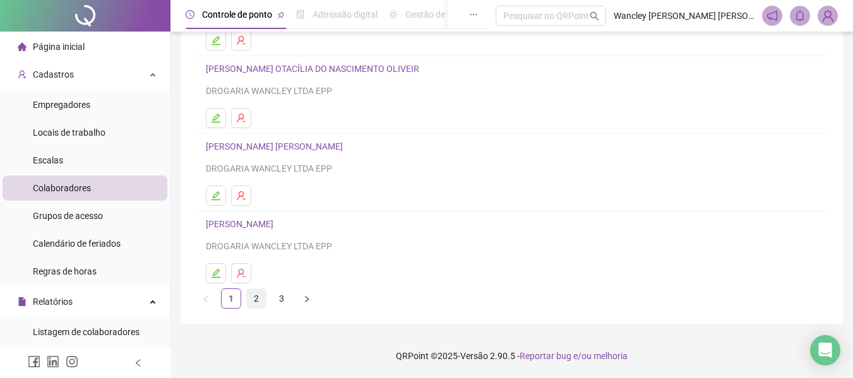
click at [256, 299] on link "2" at bounding box center [256, 298] width 19 height 19
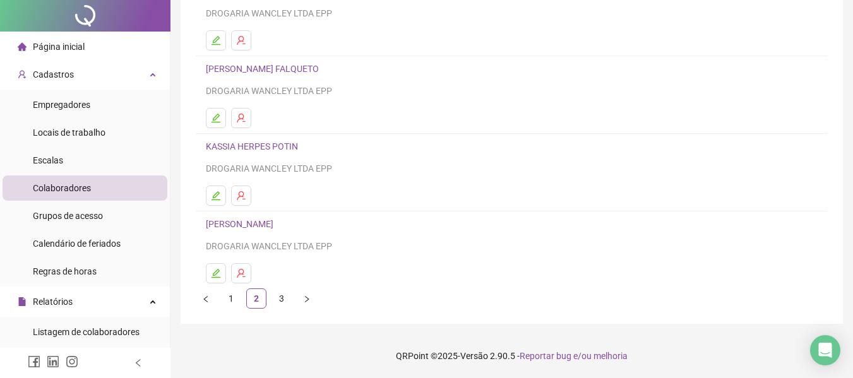
scroll to position [0, 0]
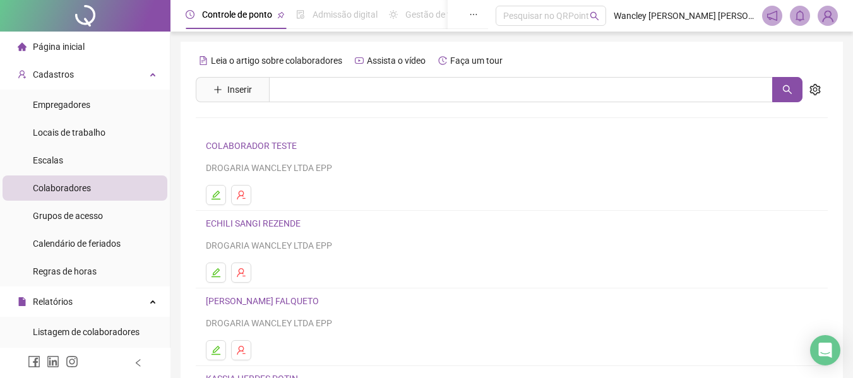
click at [371, 176] on li "COLABORADOR TESTE DROGARIA WANCLEY LTDA EPP" at bounding box center [512, 172] width 632 height 78
click at [290, 144] on link "COLABORADOR TESTE" at bounding box center [253, 146] width 95 height 10
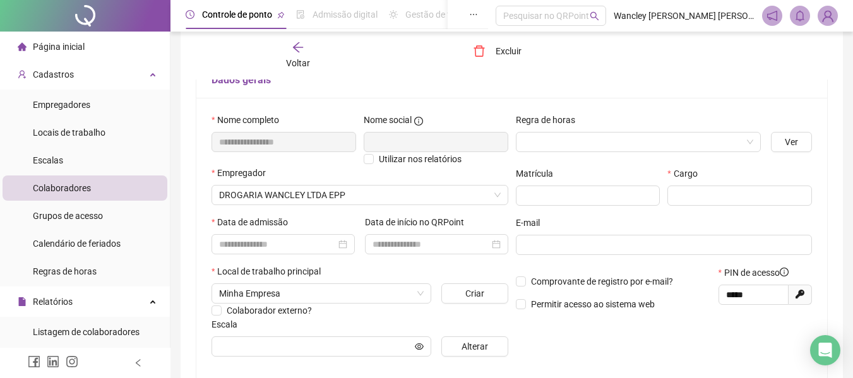
scroll to position [189, 0]
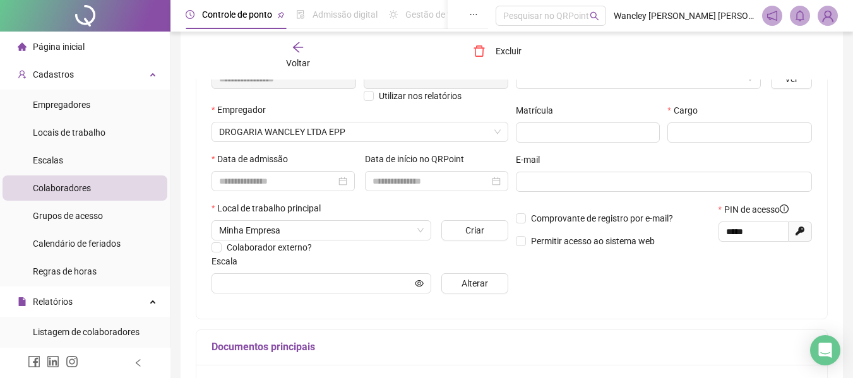
click at [292, 48] on icon "arrow-left" at bounding box center [298, 47] width 13 height 13
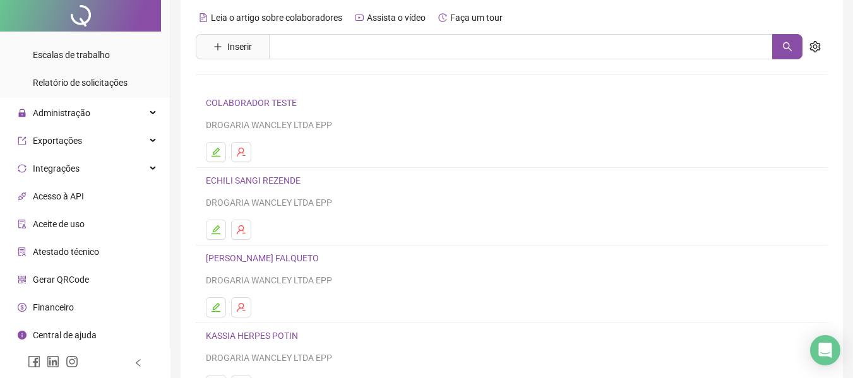
scroll to position [0, 0]
